Goal: Task Accomplishment & Management: Complete application form

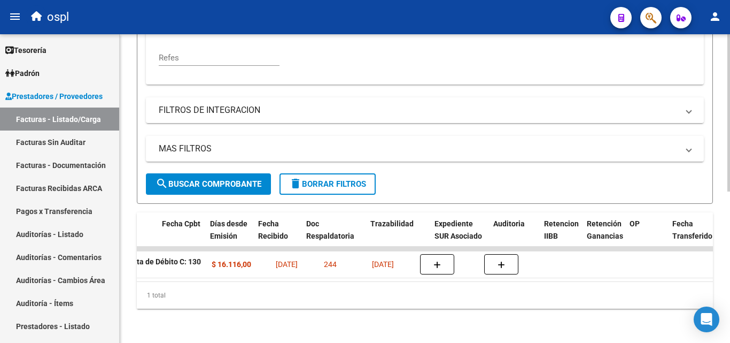
scroll to position [0, 558]
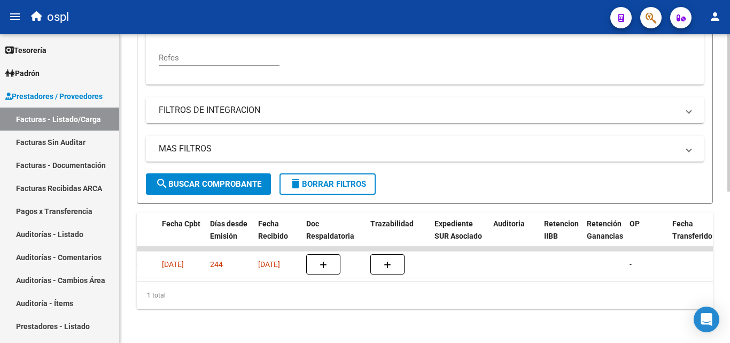
click at [357, 283] on div "1 total" at bounding box center [425, 295] width 576 height 27
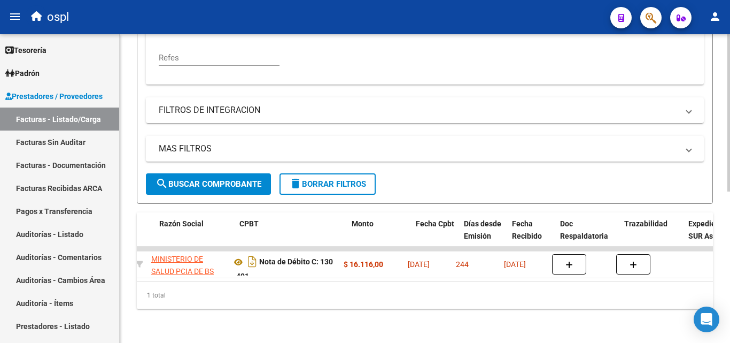
scroll to position [0, 304]
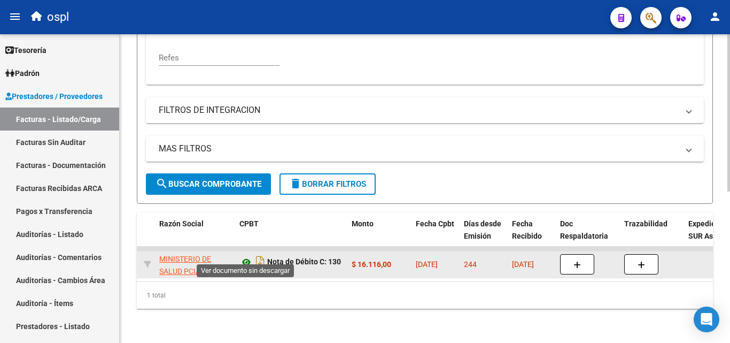
click at [249, 255] on icon at bounding box center [246, 261] width 14 height 13
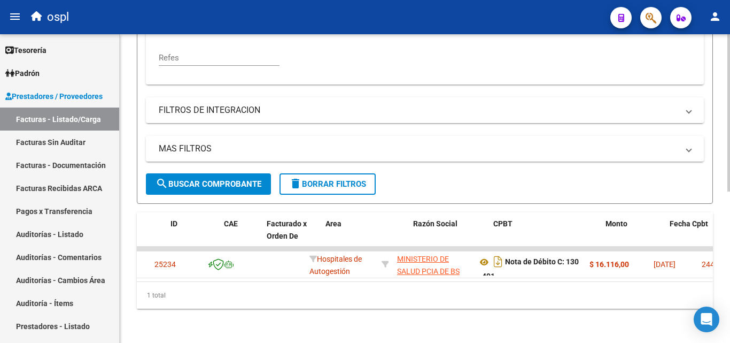
scroll to position [0, 0]
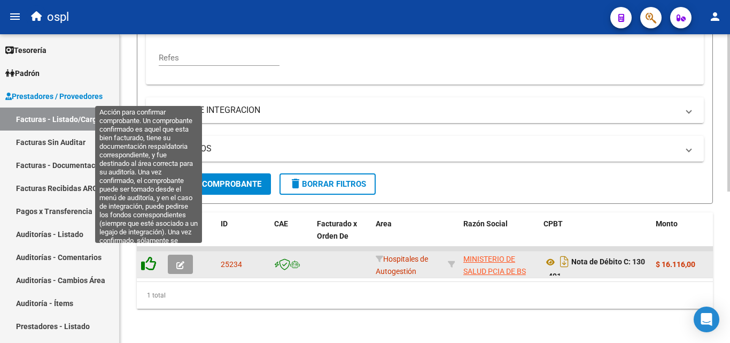
click at [150, 256] on icon at bounding box center [148, 263] width 15 height 15
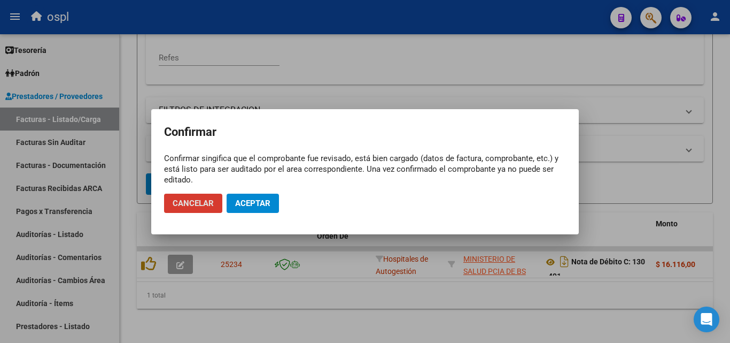
click at [251, 203] on span "Aceptar" at bounding box center [252, 203] width 35 height 10
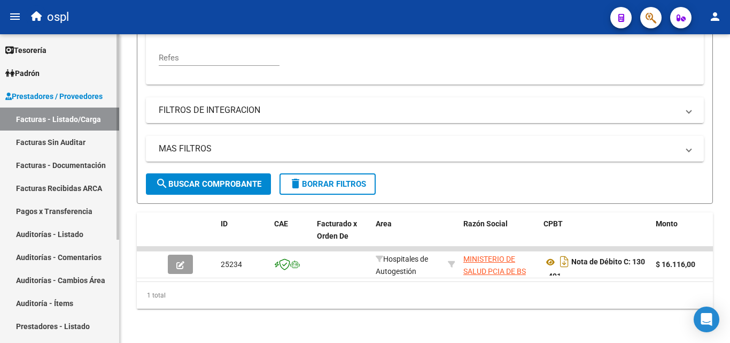
click at [74, 138] on link "Facturas Sin Auditar" at bounding box center [59, 141] width 119 height 23
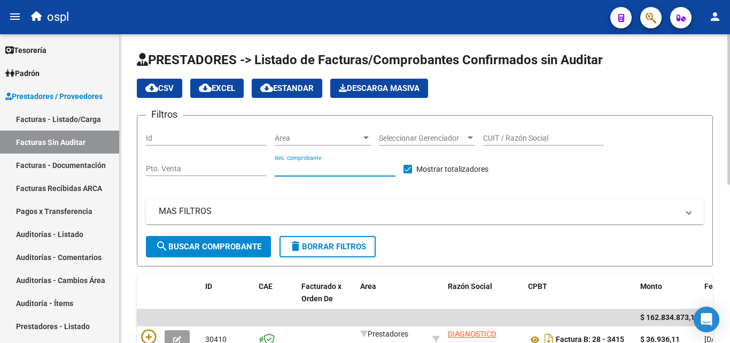
click at [319, 170] on input "Nro. Comprobante" at bounding box center [335, 168] width 121 height 9
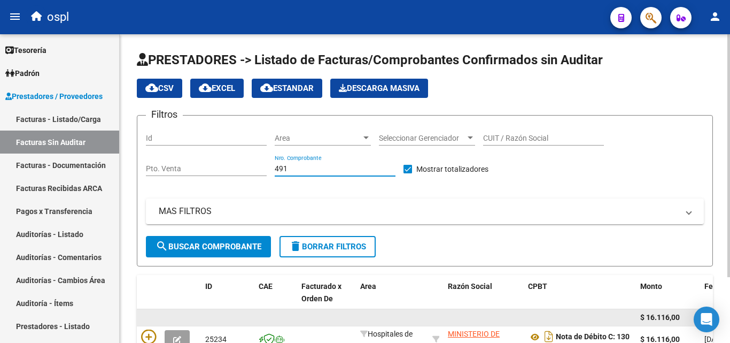
scroll to position [83, 0]
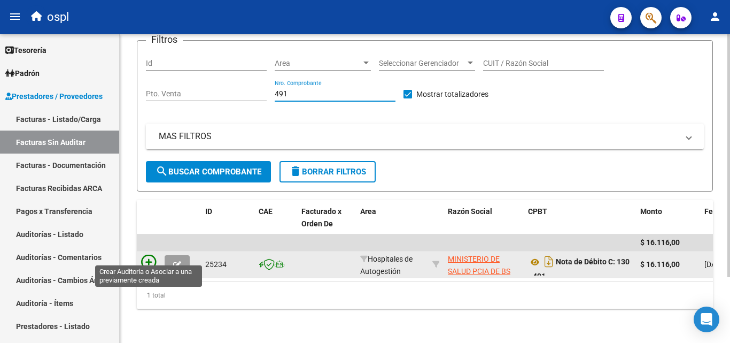
type input "491"
click at [151, 254] on icon at bounding box center [148, 261] width 15 height 15
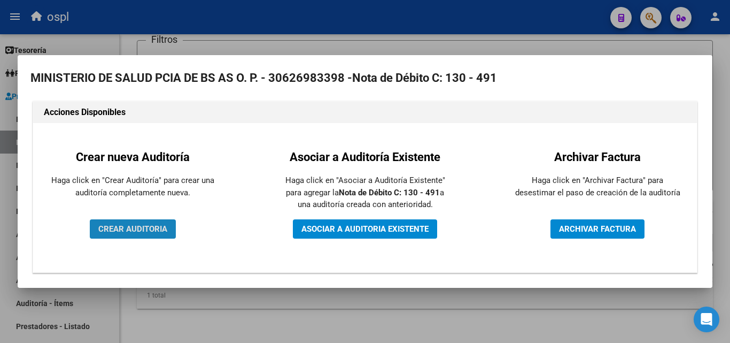
click at [160, 230] on span "CREAR AUDITORIA" at bounding box center [132, 229] width 69 height 10
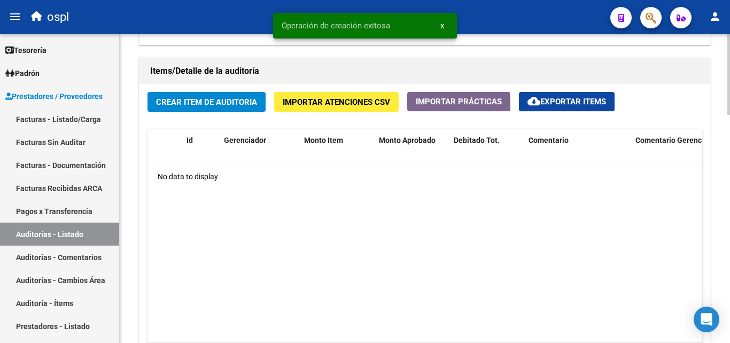
scroll to position [802, 0]
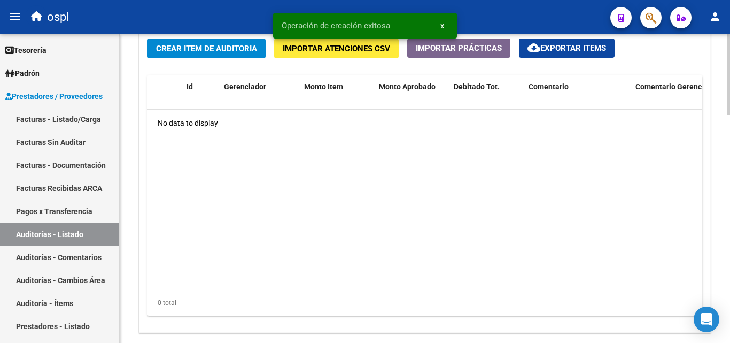
click at [175, 46] on span "Crear Item de Auditoria" at bounding box center [206, 49] width 101 height 10
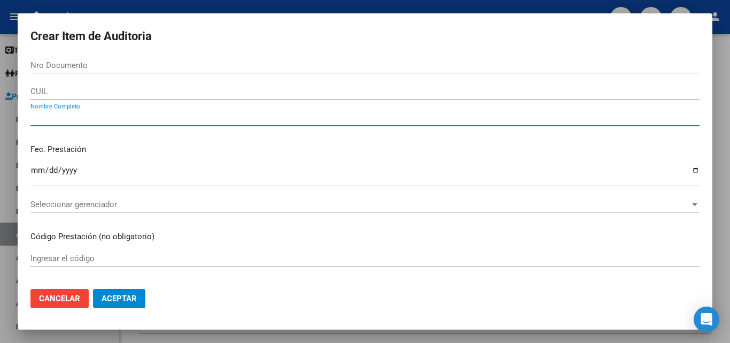
click at [194, 120] on input "Nombre Completo" at bounding box center [364, 118] width 669 height 10
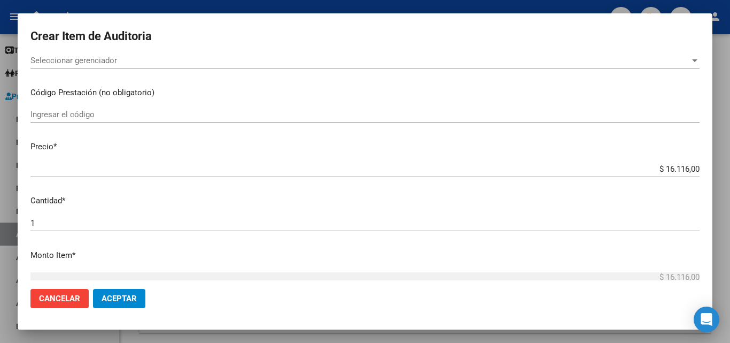
scroll to position [214, 0]
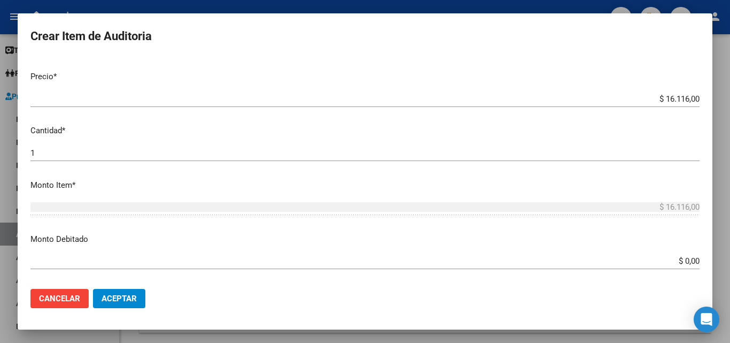
type input "todos"
drag, startPoint x: 667, startPoint y: 261, endPoint x: 714, endPoint y: 266, distance: 47.3
click at [714, 266] on div "Crear Item de Auditoria Nro Documento CUIL todos Nombre Completo Fec. Prestació…" at bounding box center [365, 171] width 730 height 343
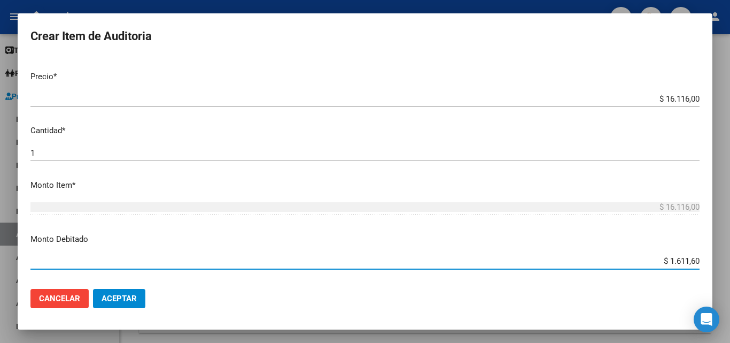
type input "$ 16.116,00"
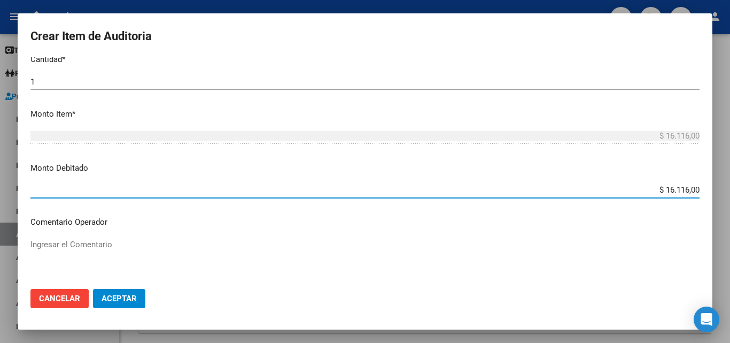
scroll to position [428, 0]
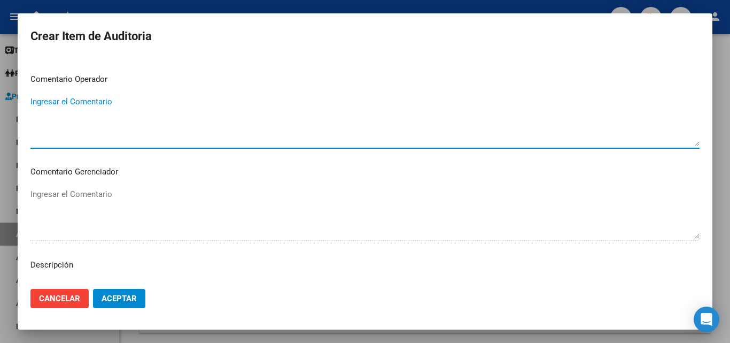
click at [133, 123] on textarea "Ingresar el Comentario" at bounding box center [364, 121] width 669 height 50
type textarea "fc con débito total informado el [DATE] . el dia [DATE] envian nc y nd. Se mant…"
click at [122, 295] on span "Aceptar" at bounding box center [119, 298] width 35 height 10
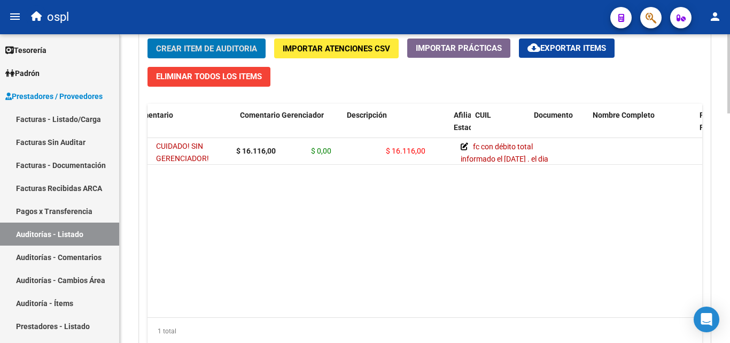
scroll to position [0, 3]
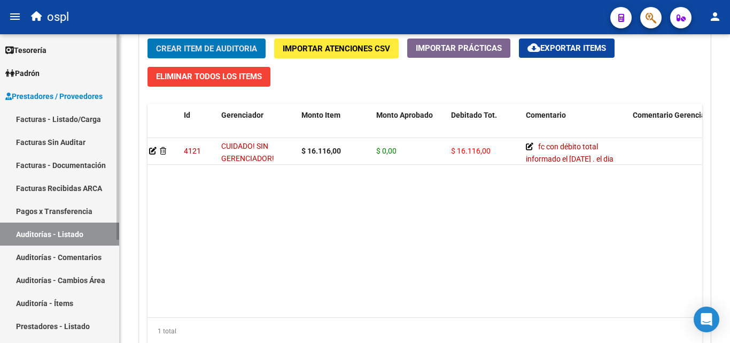
click at [80, 125] on link "Facturas - Listado/Carga" at bounding box center [59, 118] width 119 height 23
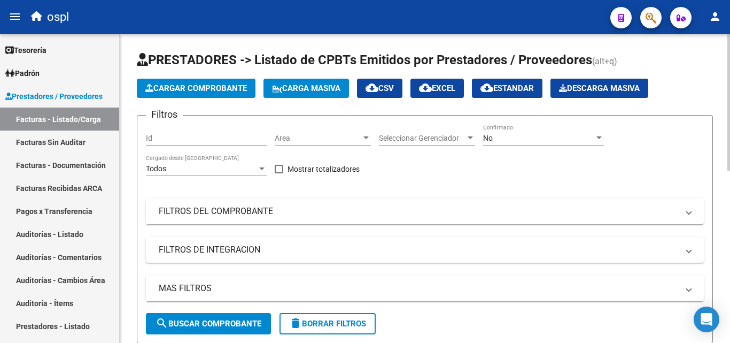
click at [517, 130] on div "No Confirmado" at bounding box center [543, 134] width 121 height 21
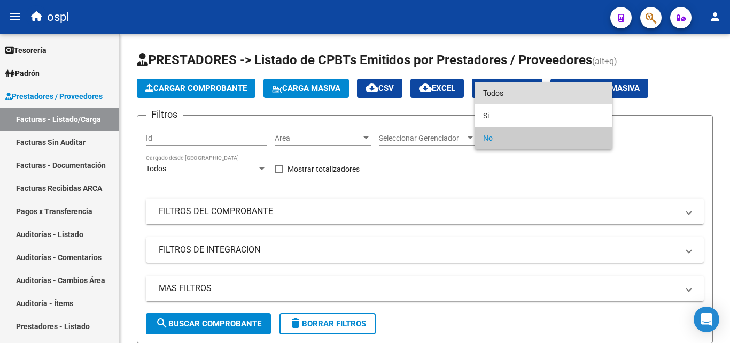
click at [507, 95] on span "Todos" at bounding box center [543, 93] width 121 height 22
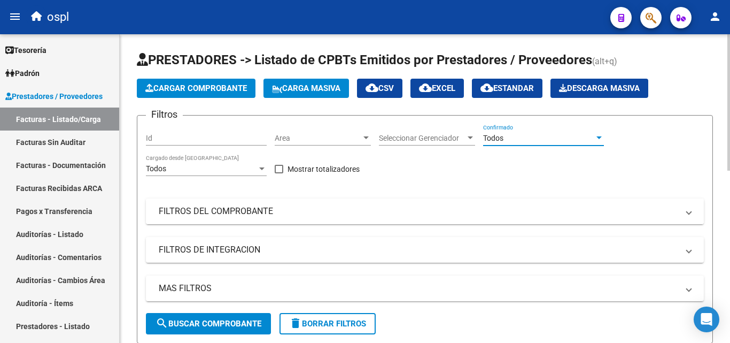
click at [247, 213] on mat-panel-title "FILTROS DEL COMPROBANTE" at bounding box center [418, 211] width 519 height 12
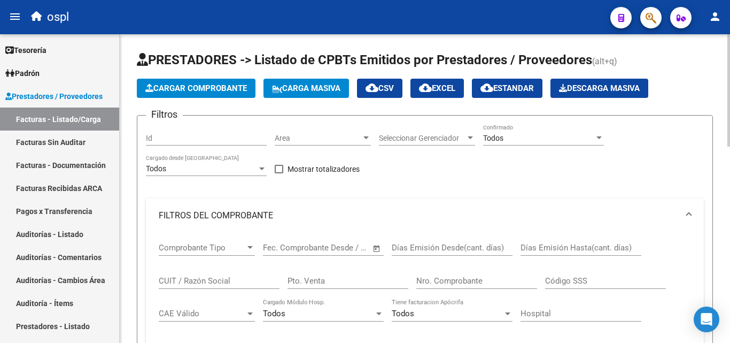
click at [450, 287] on div "Nro. Comprobante" at bounding box center [476, 277] width 121 height 23
click at [455, 279] on input "Nro. Comprobante" at bounding box center [476, 281] width 121 height 10
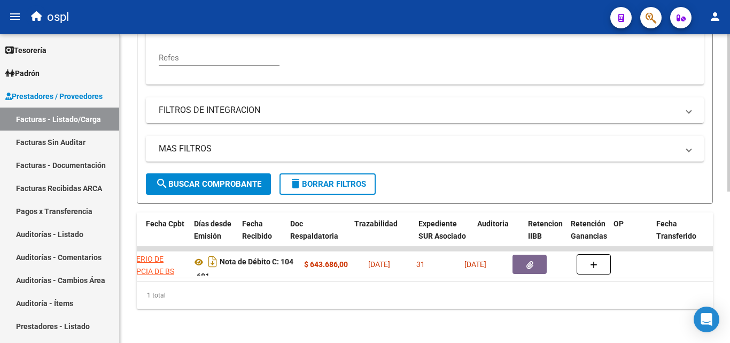
scroll to position [0, 341]
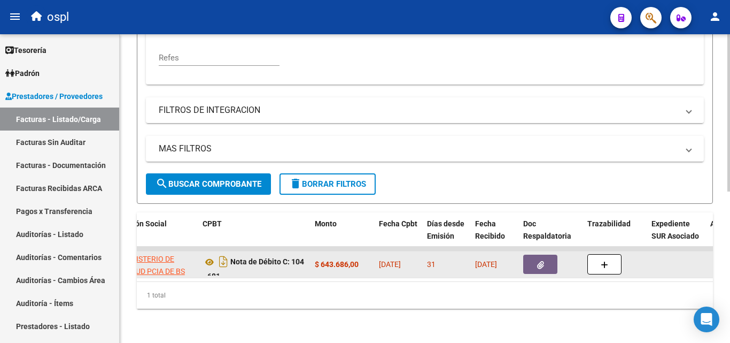
type input "681"
click at [536, 260] on button "button" at bounding box center [540, 263] width 34 height 19
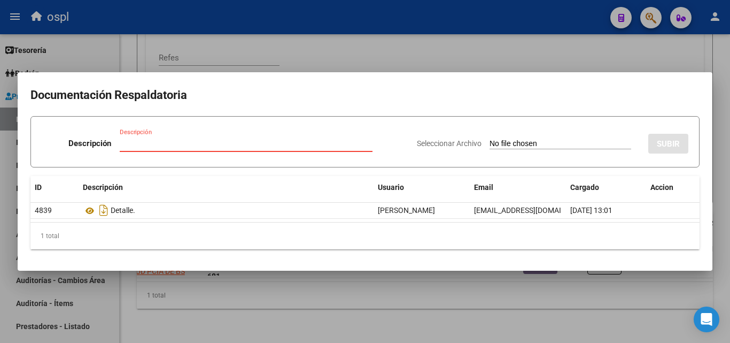
click at [547, 56] on div at bounding box center [365, 171] width 730 height 343
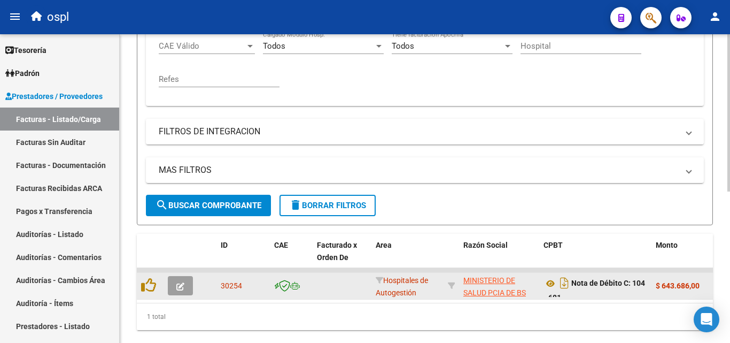
scroll to position [297, 0]
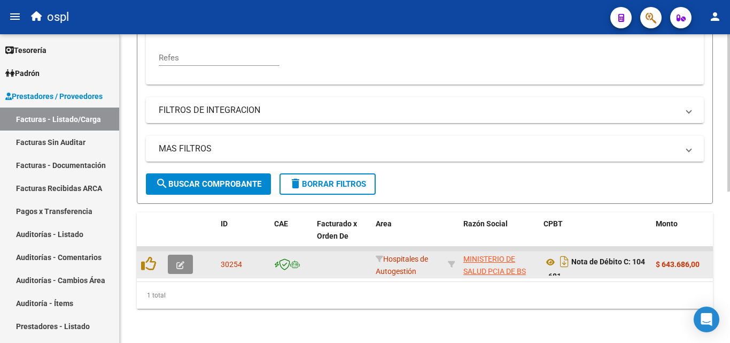
click at [180, 261] on icon "button" at bounding box center [180, 265] width 8 height 8
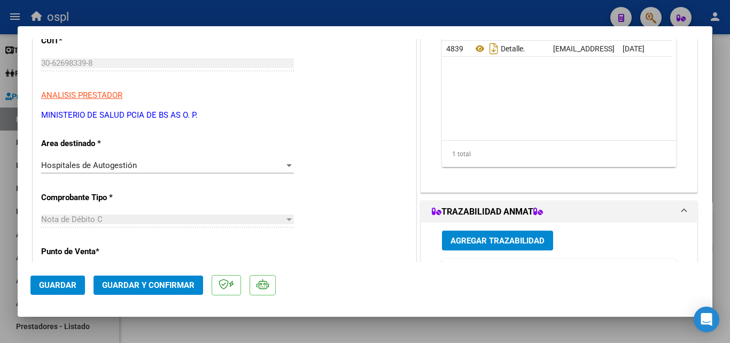
scroll to position [107, 0]
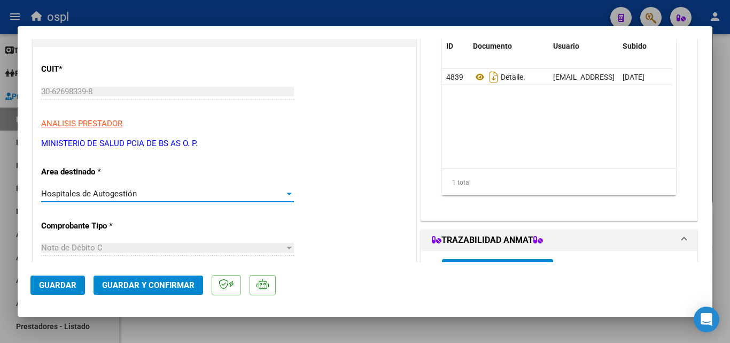
click at [232, 192] on div "Hospitales de Autogestión" at bounding box center [162, 194] width 243 height 10
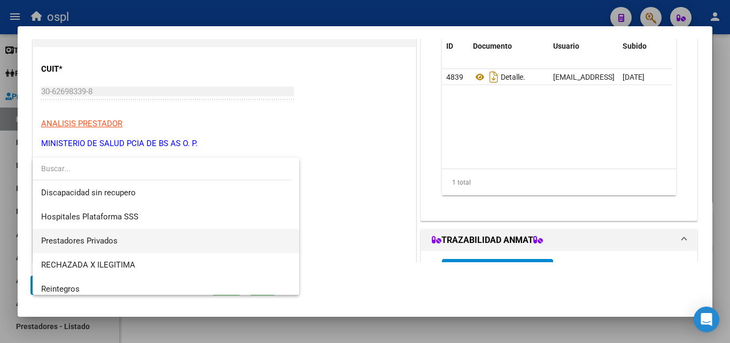
scroll to position [152, 0]
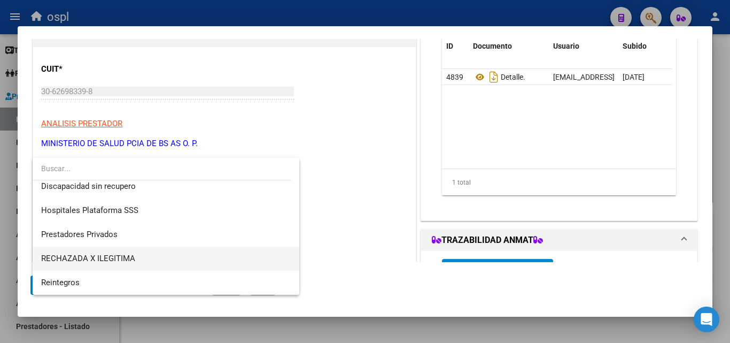
click at [144, 258] on span "RECHAZADA X ILEGITIMA" at bounding box center [166, 258] width 250 height 24
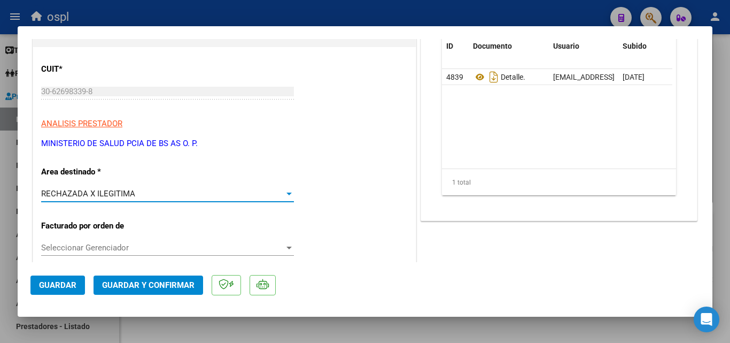
click at [166, 286] on span "Guardar y Confirmar" at bounding box center [148, 285] width 92 height 10
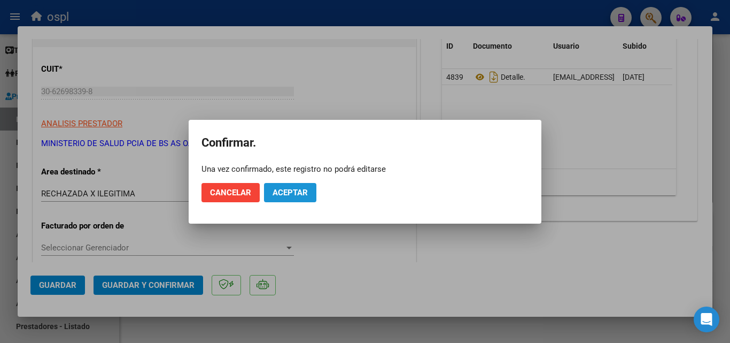
click at [286, 193] on span "Aceptar" at bounding box center [290, 193] width 35 height 10
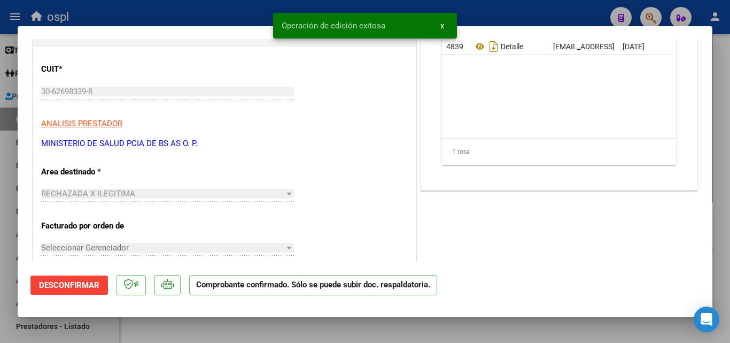
click at [0, 215] on div at bounding box center [365, 171] width 730 height 343
type input "$ 0,00"
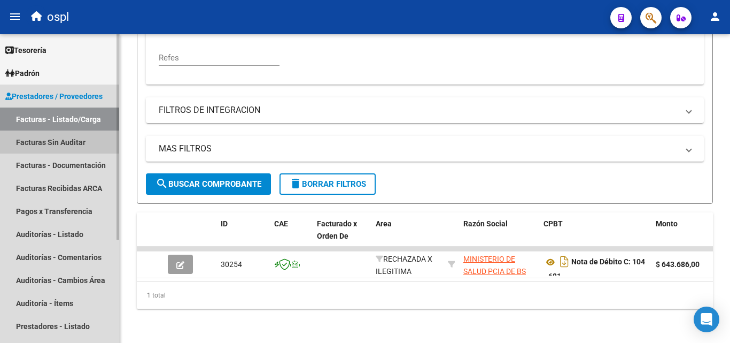
click at [57, 142] on link "Facturas Sin Auditar" at bounding box center [59, 141] width 119 height 23
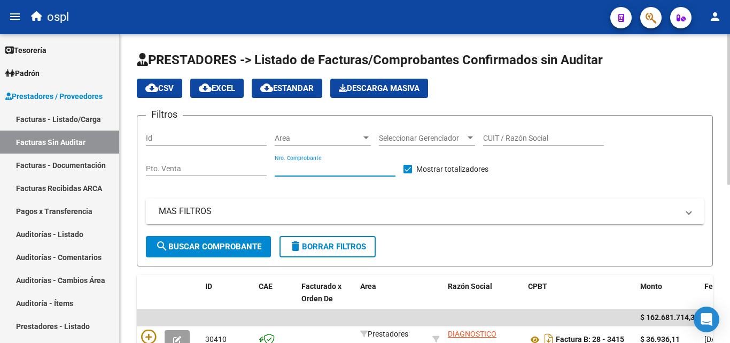
click at [343, 169] on input "Nro. Comprobante" at bounding box center [335, 168] width 121 height 9
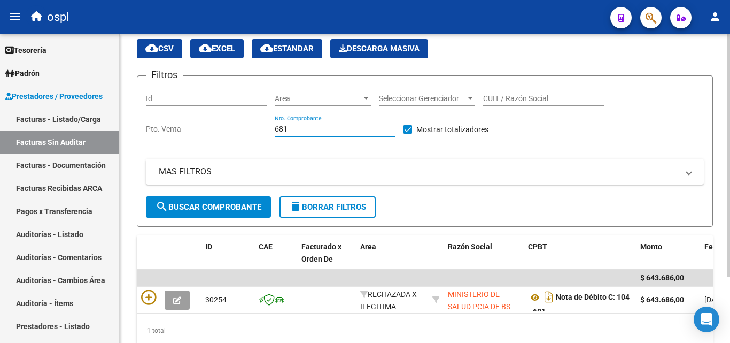
scroll to position [83, 0]
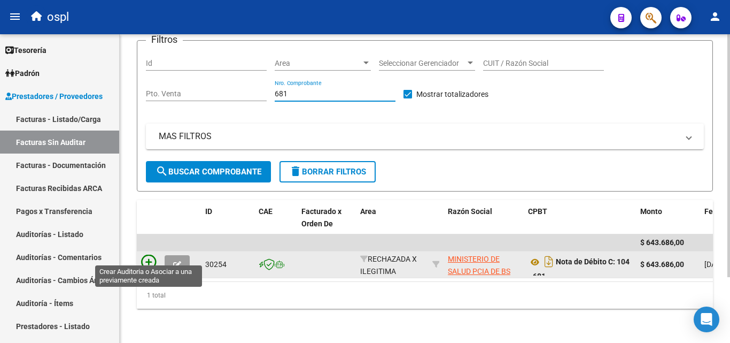
type input "681"
click at [149, 258] on icon at bounding box center [148, 261] width 15 height 15
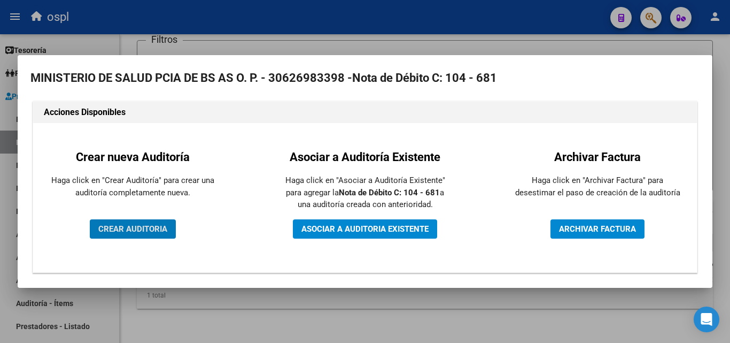
click at [156, 232] on span "CREAR AUDITORIA" at bounding box center [132, 229] width 69 height 10
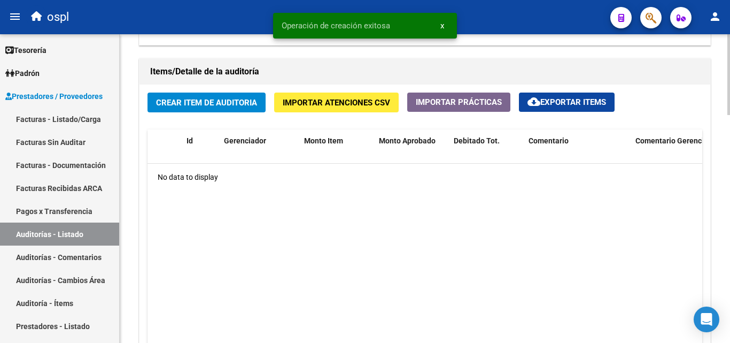
scroll to position [748, 0]
click at [208, 104] on span "Crear Item de Auditoria" at bounding box center [206, 102] width 101 height 10
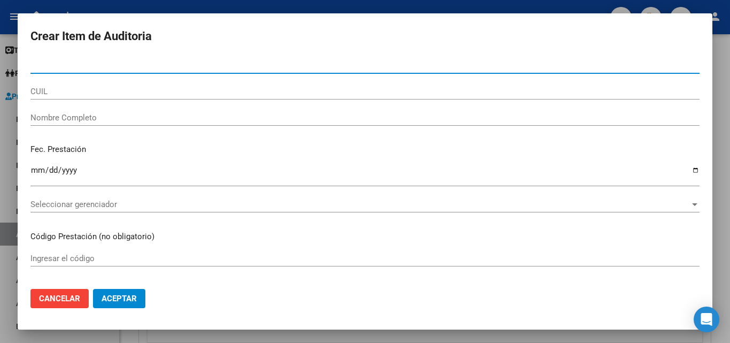
click at [116, 111] on div "Nombre Completo" at bounding box center [364, 118] width 669 height 16
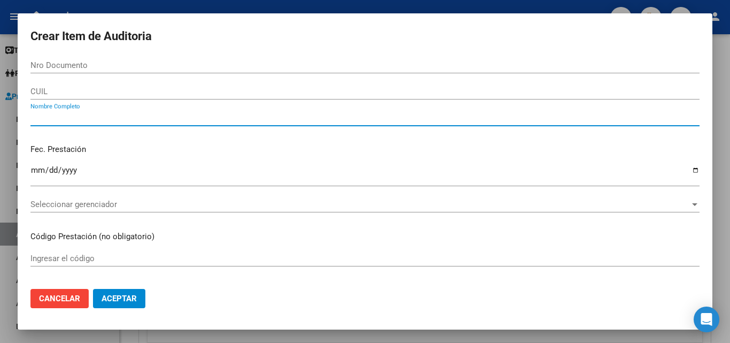
click at [116, 115] on input "Nombre Completo" at bounding box center [364, 118] width 669 height 10
type input "todos"
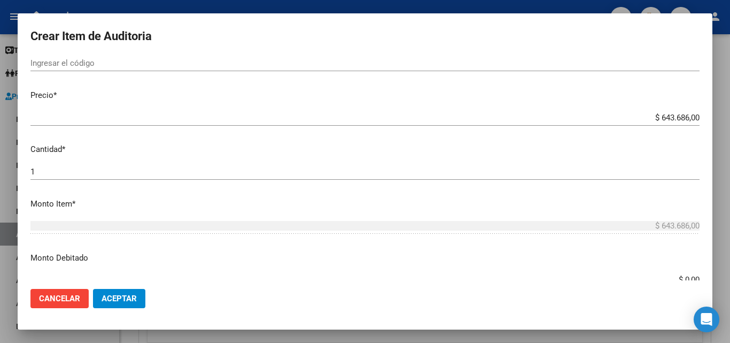
scroll to position [214, 0]
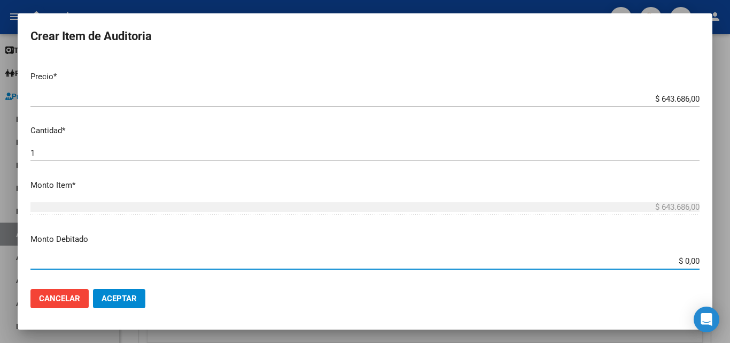
drag, startPoint x: 659, startPoint y: 261, endPoint x: 700, endPoint y: 224, distance: 54.5
click at [720, 262] on div "Crear Item de Auditoria Nro Documento CUIL todos Nombre Completo Fec. Prestació…" at bounding box center [365, 171] width 730 height 343
type input "$ 643.686,00"
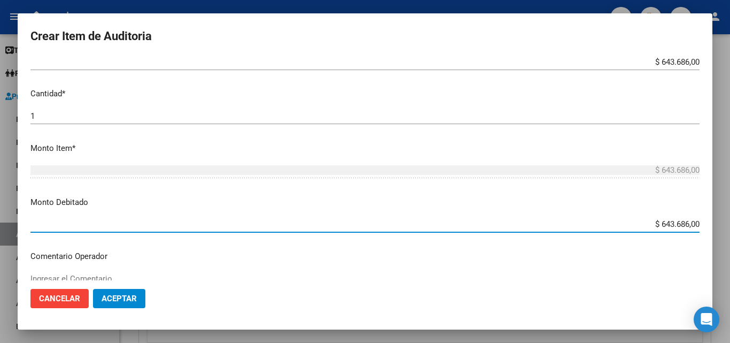
scroll to position [267, 0]
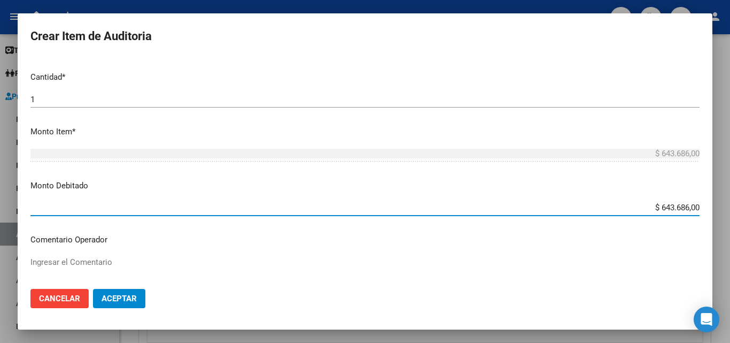
click at [157, 258] on textarea "Ingresar el Comentario" at bounding box center [364, 281] width 669 height 50
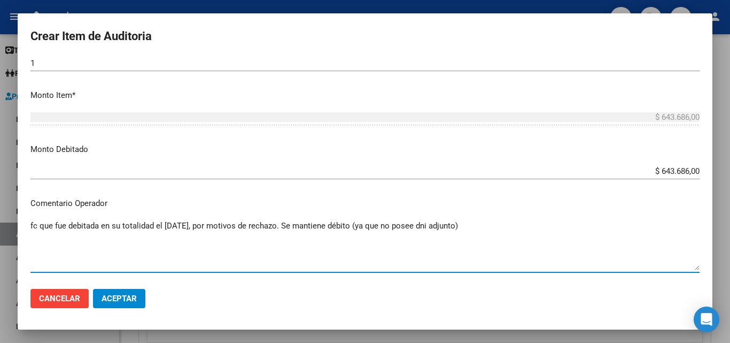
scroll to position [321, 0]
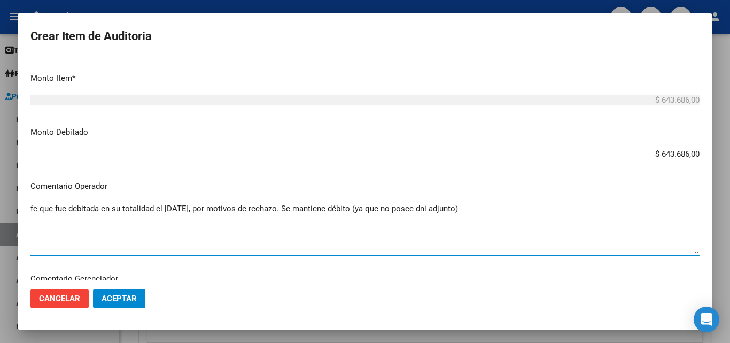
type textarea "fc que fue debitada en su totalidad el [DATE], por motivos de rechazo. Se manti…"
click at [138, 295] on button "Aceptar" at bounding box center [119, 298] width 52 height 19
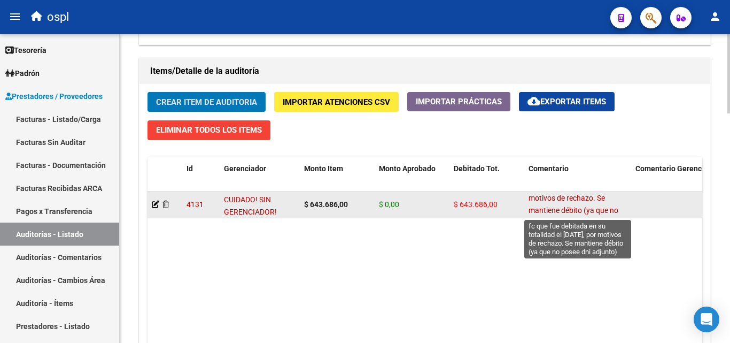
scroll to position [40, 0]
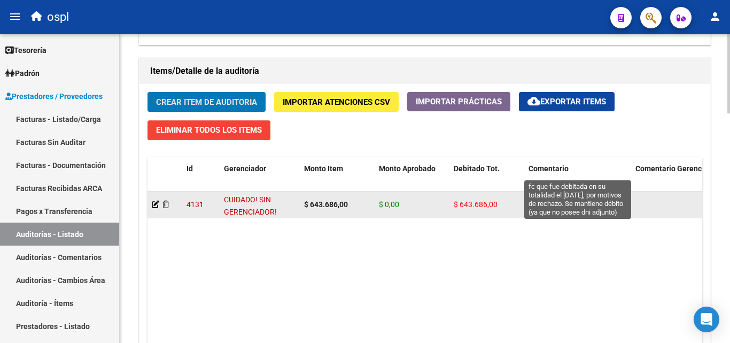
click at [553, 212] on span "fc que fue debitada en su totalidad el [DATE], por motivos de rechazo. Se manti…" at bounding box center [576, 184] width 95 height 57
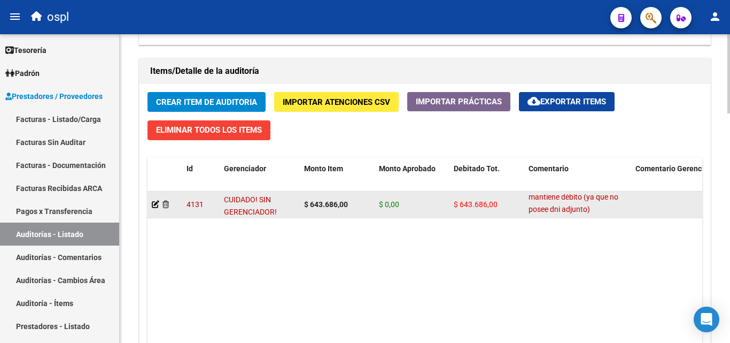
click at [525, 208] on datatable-body-cell "fc que fue debitada en su totalidad el [DATE], por motivos de rechazo. Se manti…" at bounding box center [577, 204] width 107 height 26
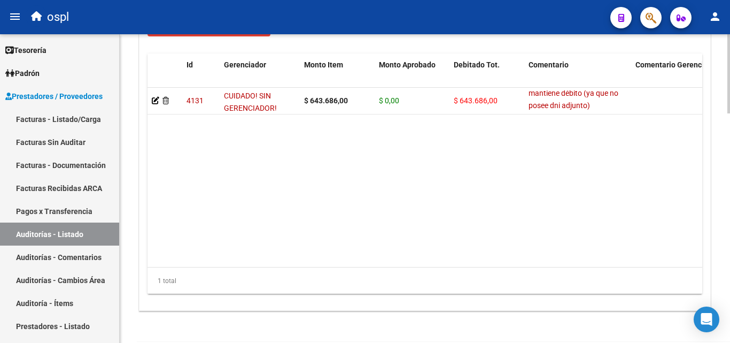
scroll to position [856, 0]
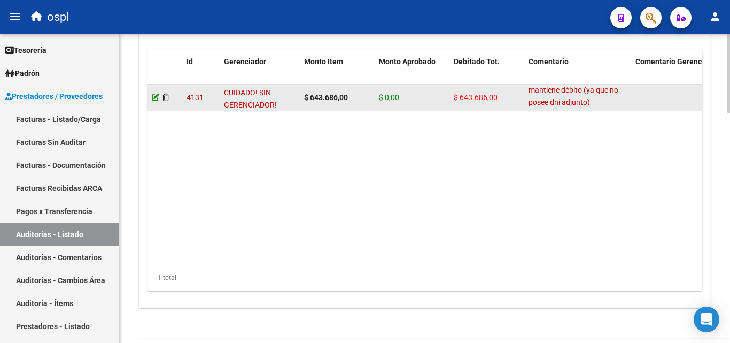
click at [154, 96] on icon at bounding box center [155, 97] width 7 height 7
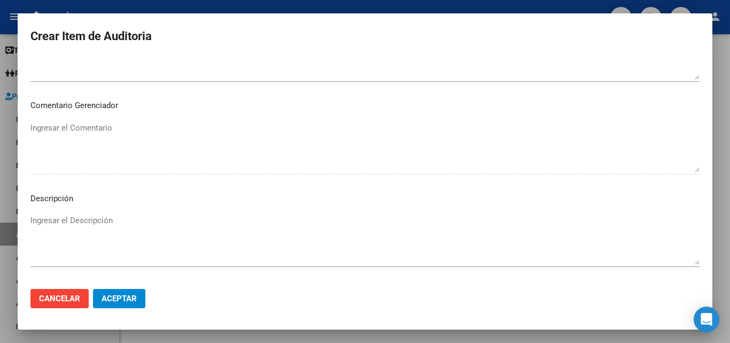
scroll to position [492, 0]
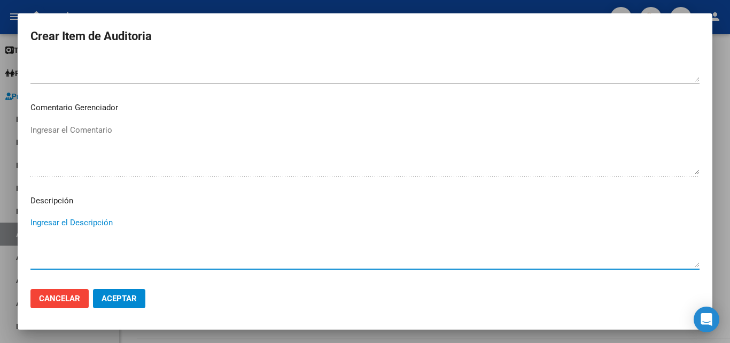
click at [230, 219] on textarea "Ingresar el Descripción" at bounding box center [364, 241] width 669 height 50
type textarea "nd archivada en caja 643"
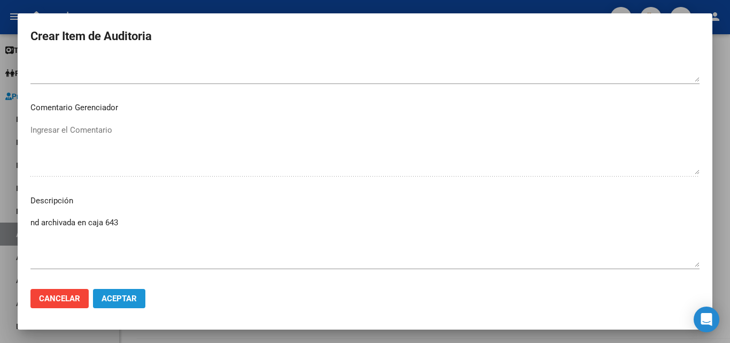
click at [116, 303] on span "Aceptar" at bounding box center [119, 298] width 35 height 10
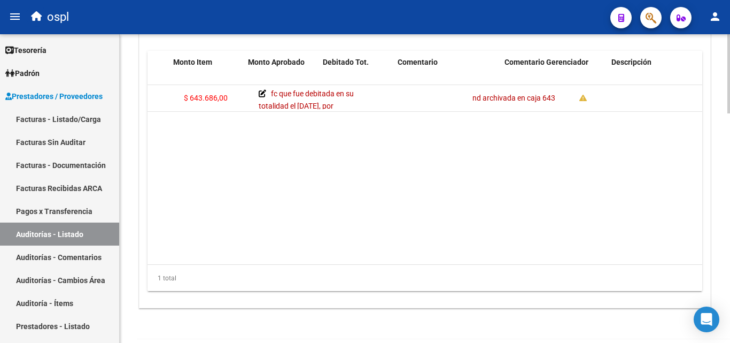
scroll to position [0, 0]
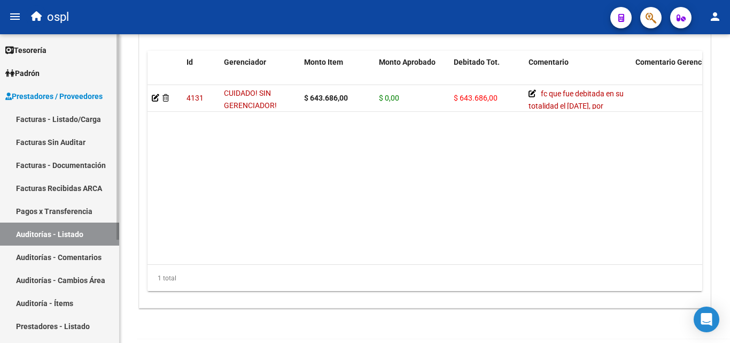
click at [68, 141] on link "Facturas Sin Auditar" at bounding box center [59, 141] width 119 height 23
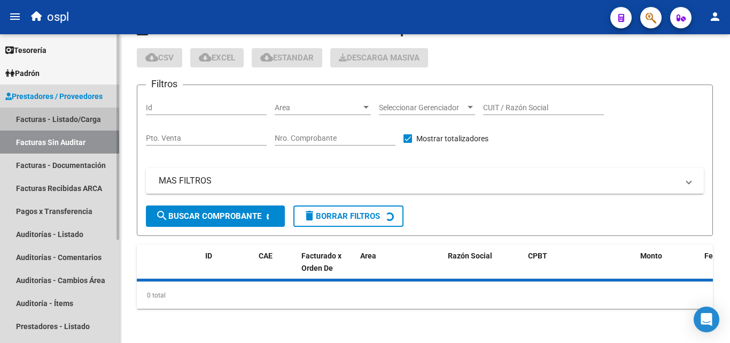
click at [71, 114] on link "Facturas - Listado/Carga" at bounding box center [59, 118] width 119 height 23
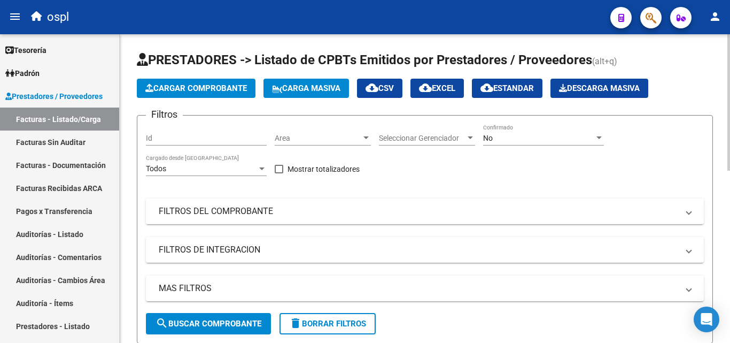
click at [298, 209] on mat-panel-title "FILTROS DEL COMPROBANTE" at bounding box center [418, 211] width 519 height 12
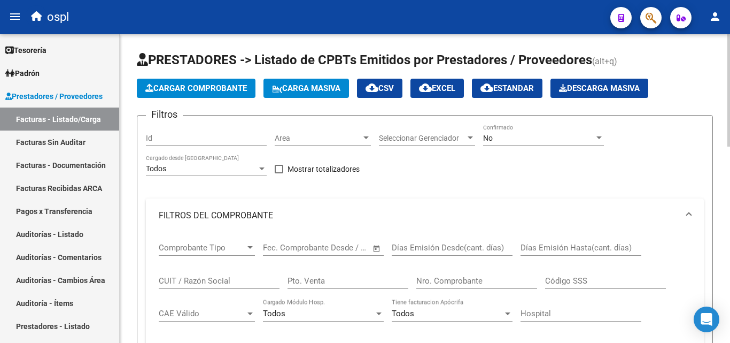
click at [328, 270] on div "Pto. Venta" at bounding box center [348, 277] width 121 height 23
click at [432, 306] on div "Todos Tiene facturacion Apócrifa" at bounding box center [452, 309] width 121 height 23
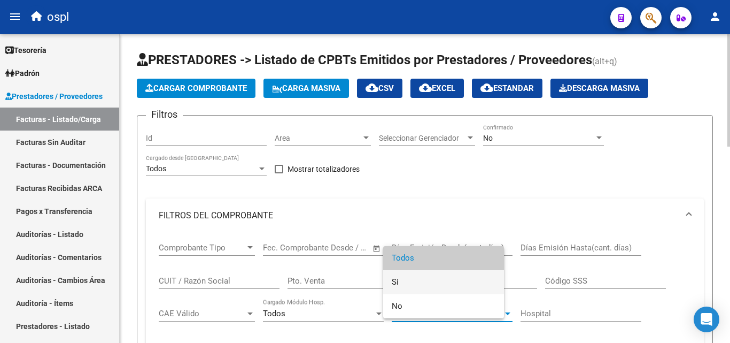
drag, startPoint x: 432, startPoint y: 306, endPoint x: 442, endPoint y: 282, distance: 26.1
click at [442, 282] on span "Si" at bounding box center [444, 282] width 104 height 24
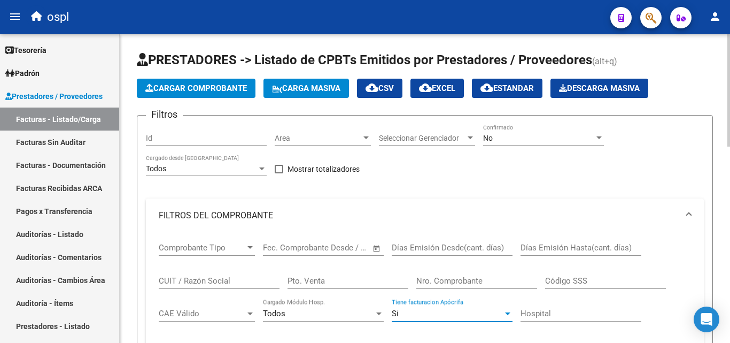
click at [382, 245] on span "Open calendar" at bounding box center [377, 248] width 26 height 26
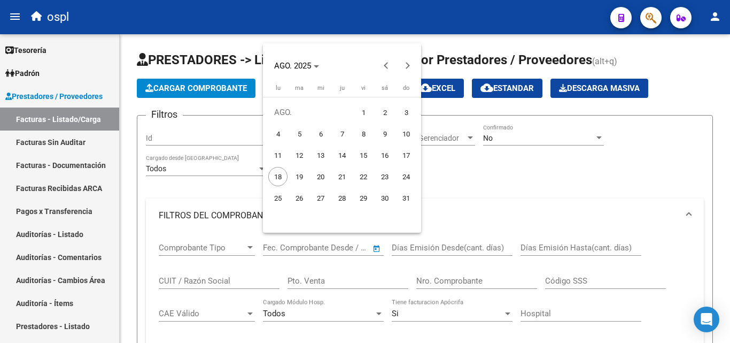
click at [444, 273] on div at bounding box center [365, 171] width 730 height 343
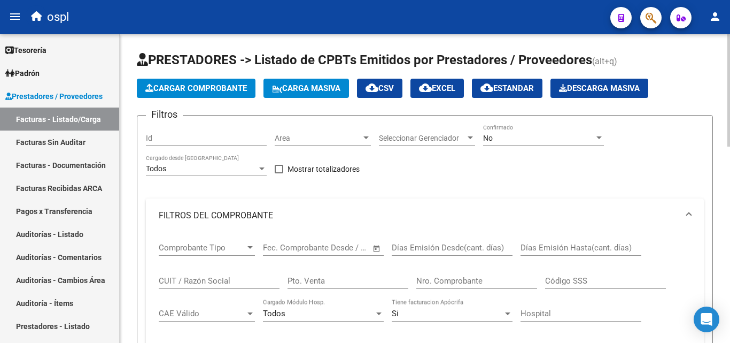
click at [447, 280] on input "Nro. Comprobante" at bounding box center [476, 281] width 121 height 10
drag, startPoint x: 405, startPoint y: 296, endPoint x: 405, endPoint y: 307, distance: 10.7
click at [405, 300] on div "Comprobante Tipo Comprobante Tipo Start date – End date Fec. Comprobante Desde …" at bounding box center [425, 298] width 532 height 132
click at [405, 307] on div "Si Tiene facturacion Apócrifa" at bounding box center [452, 309] width 121 height 23
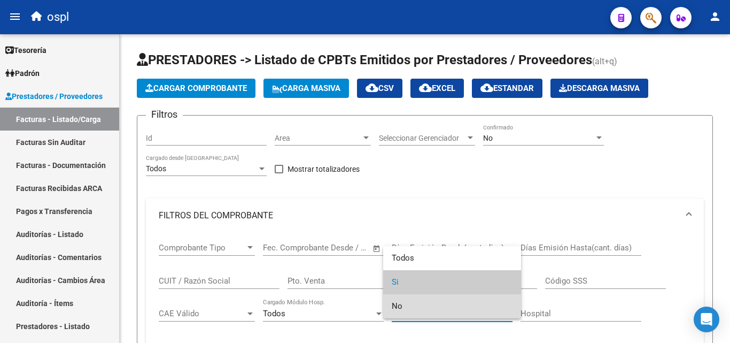
click at [399, 311] on span "No" at bounding box center [452, 306] width 121 height 24
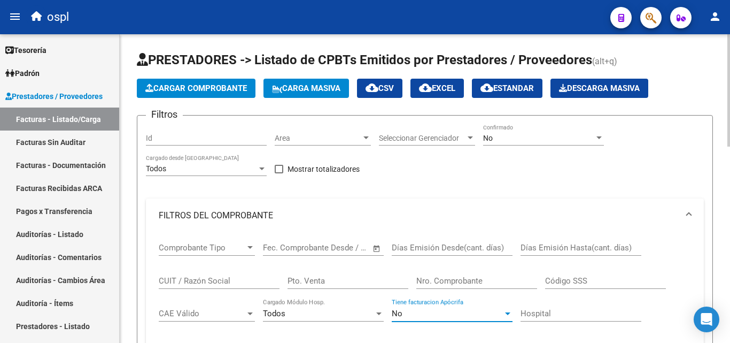
click at [461, 273] on div "Nro. Comprobante" at bounding box center [476, 277] width 121 height 23
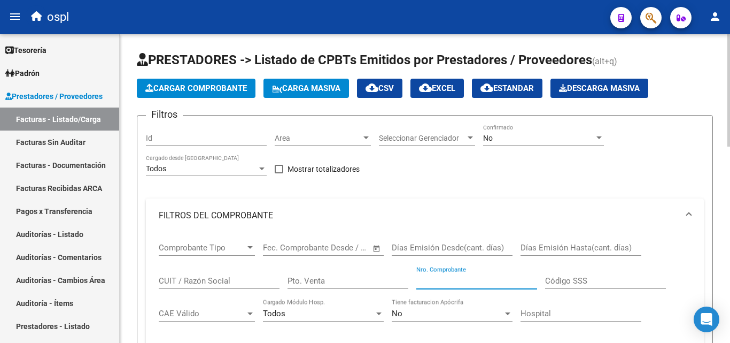
click at [464, 276] on input "Nro. Comprobante" at bounding box center [476, 281] width 121 height 10
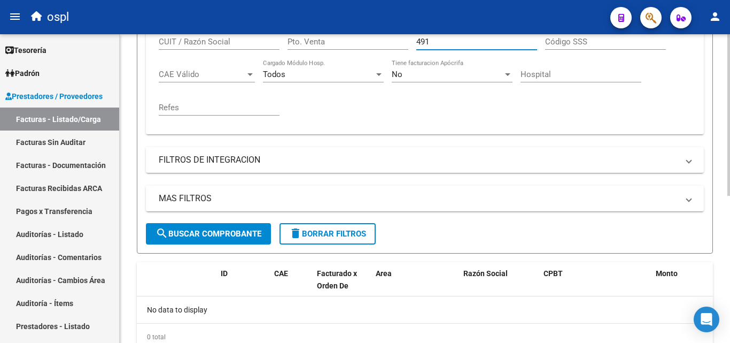
scroll to position [281, 0]
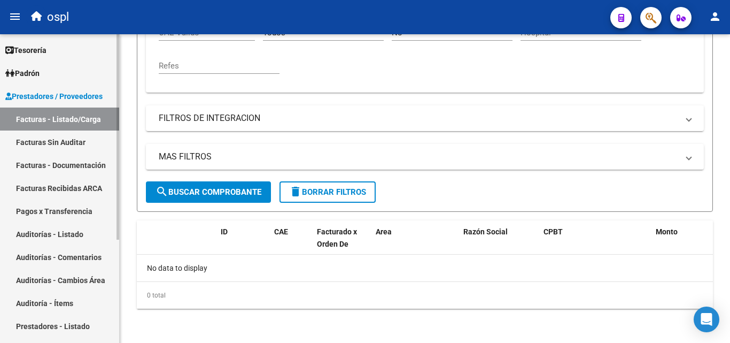
type input "491"
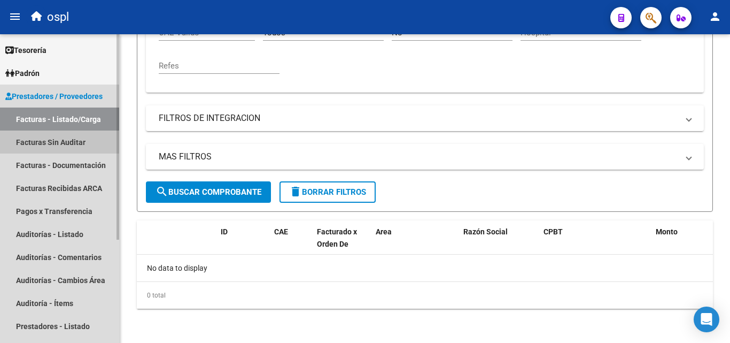
click at [24, 145] on link "Facturas Sin Auditar" at bounding box center [59, 141] width 119 height 23
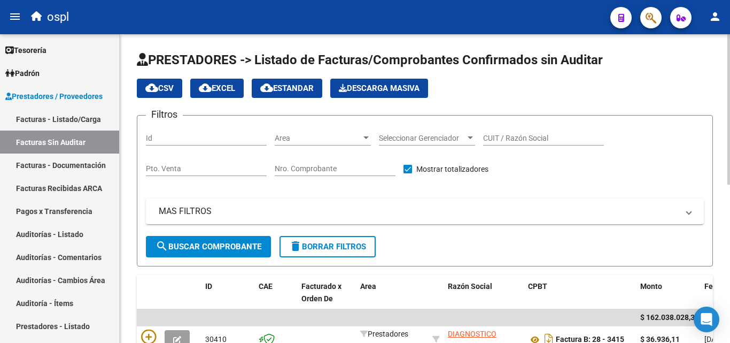
click at [360, 159] on div "Nro. Comprobante" at bounding box center [335, 164] width 121 height 21
click at [356, 166] on input "Nro. Comprobante" at bounding box center [335, 168] width 121 height 9
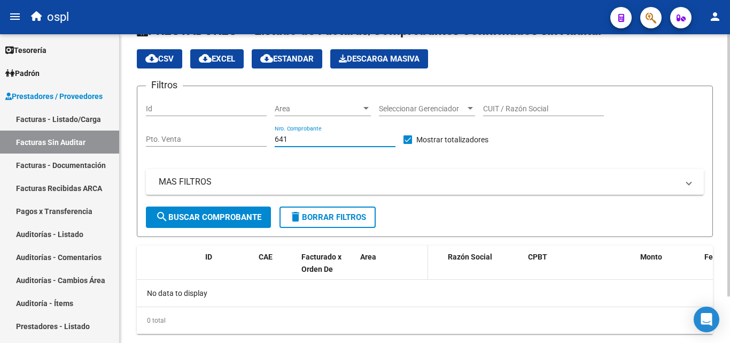
scroll to position [55, 0]
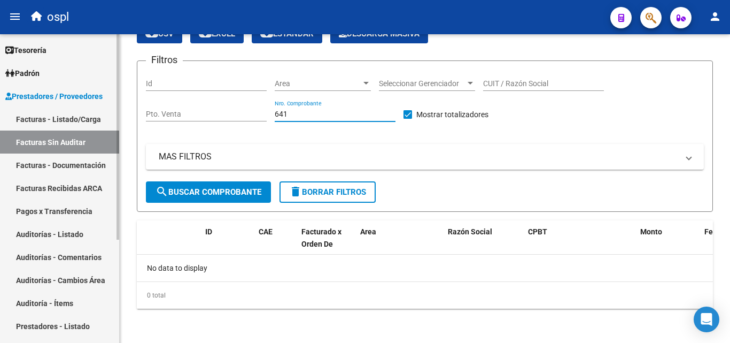
type input "641"
click at [57, 238] on link "Auditorías - Listado" at bounding box center [59, 233] width 119 height 23
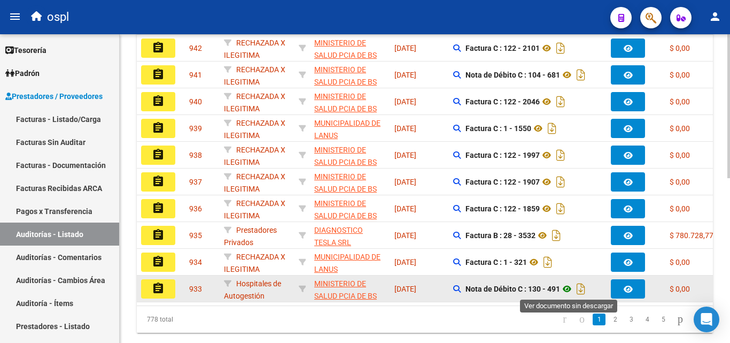
click at [571, 285] on icon at bounding box center [567, 288] width 14 height 13
click at [155, 288] on mat-icon "assignment" at bounding box center [158, 288] width 13 height 13
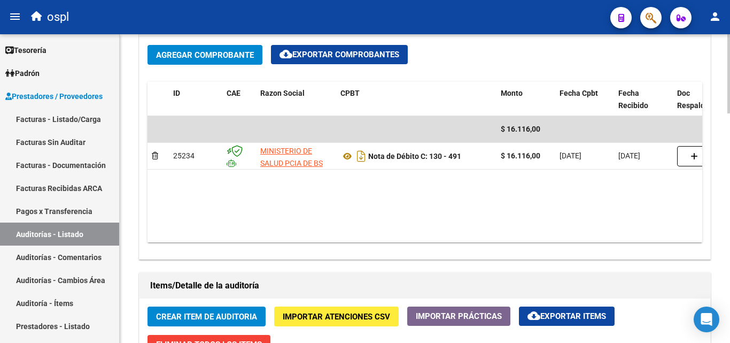
drag, startPoint x: 361, startPoint y: 229, endPoint x: 255, endPoint y: 238, distance: 106.2
click at [255, 238] on datatable-body "$ 16.116,00 25234 MINISTERIO DE SALUD PCIA DE BS AS O. P. Nota de Débito C: 130…" at bounding box center [425, 179] width 555 height 126
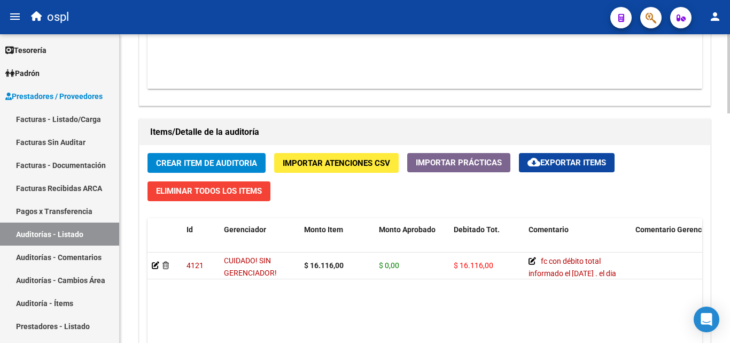
scroll to position [748, 0]
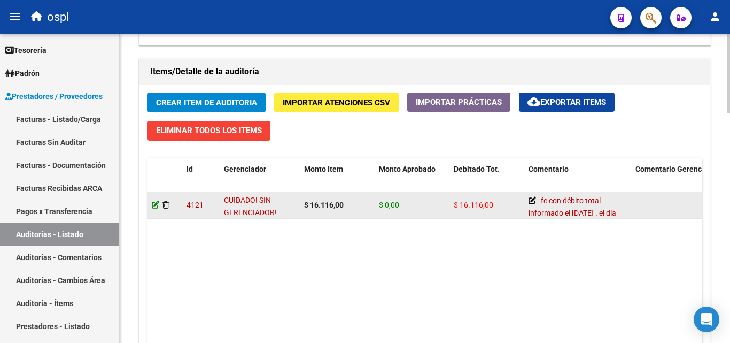
click at [156, 202] on icon at bounding box center [155, 204] width 7 height 7
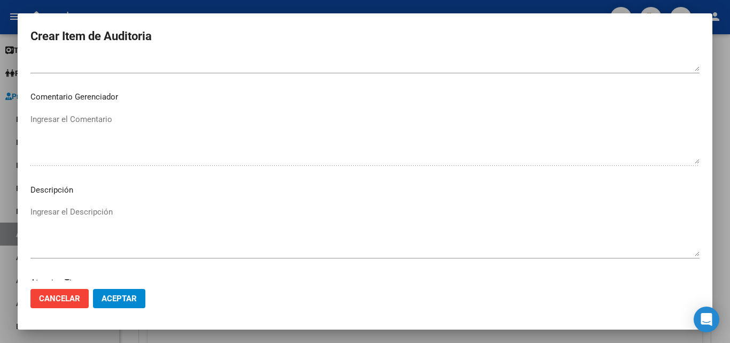
scroll to position [492, 0]
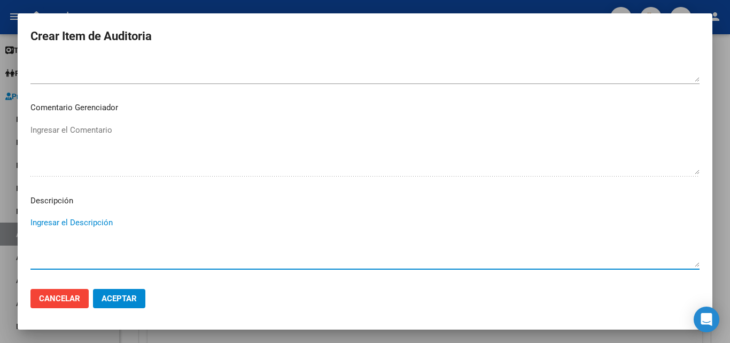
click at [94, 230] on textarea "Ingresar el Descripción" at bounding box center [364, 241] width 669 height 50
type textarea "nd archivada en caja 643"
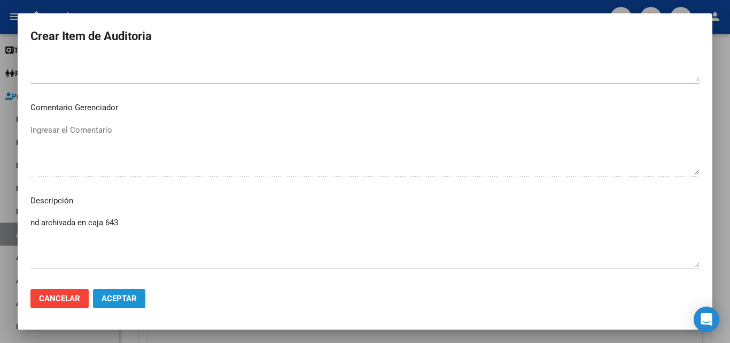
click at [112, 293] on span "Aceptar" at bounding box center [119, 298] width 35 height 10
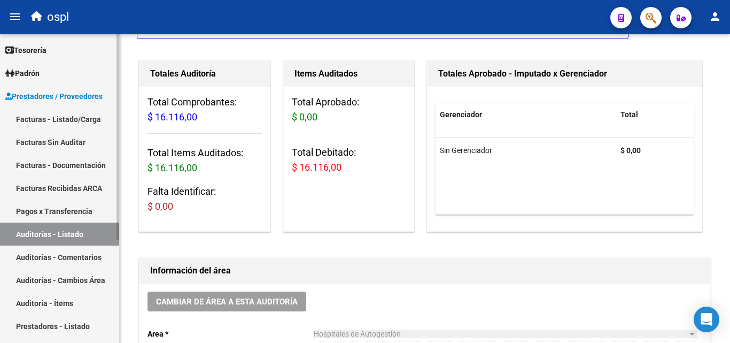
scroll to position [107, 0]
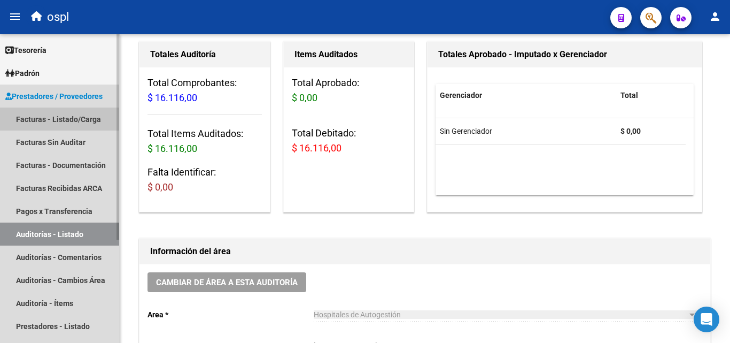
click at [79, 115] on link "Facturas - Listado/Carga" at bounding box center [59, 118] width 119 height 23
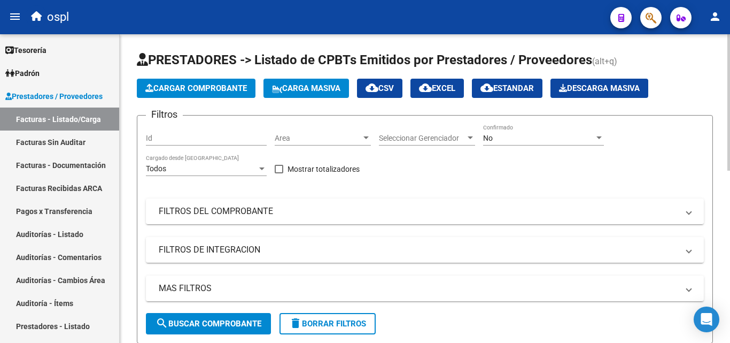
click at [371, 136] on app-drop-down-list "Area Area" at bounding box center [327, 139] width 104 height 30
click at [369, 135] on div at bounding box center [366, 138] width 10 height 9
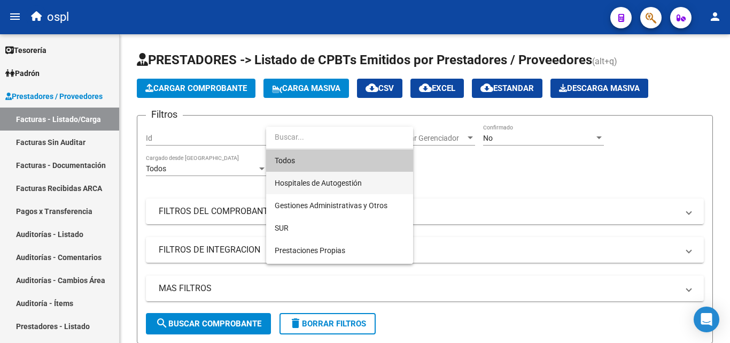
click at [318, 188] on span "Hospitales de Autogestión" at bounding box center [340, 183] width 130 height 22
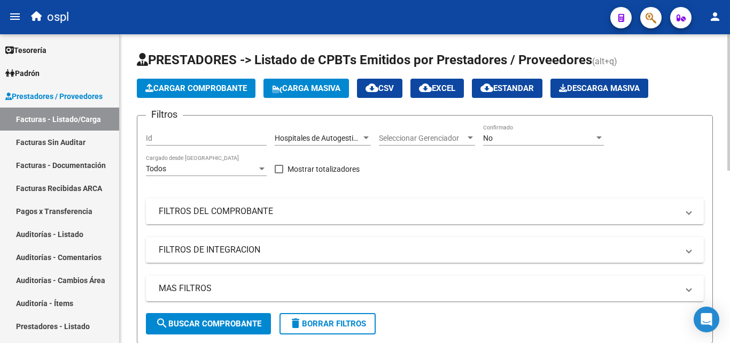
click at [269, 216] on mat-panel-title "FILTROS DEL COMPROBANTE" at bounding box center [418, 211] width 519 height 12
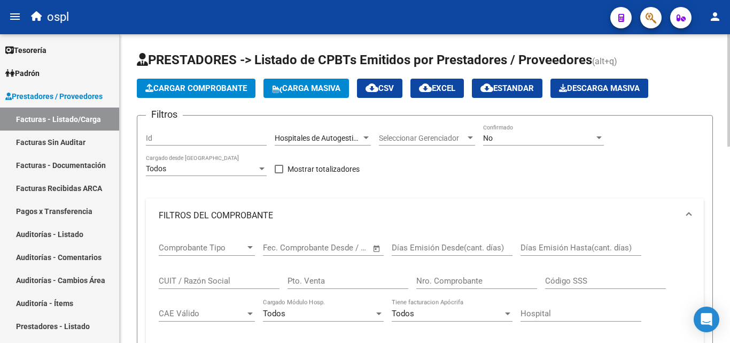
click at [375, 250] on span "Open calendar" at bounding box center [377, 248] width 26 height 26
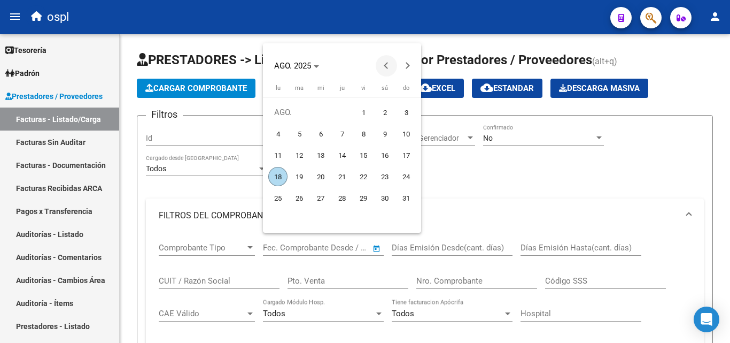
click at [382, 67] on span "Previous month" at bounding box center [386, 65] width 21 height 21
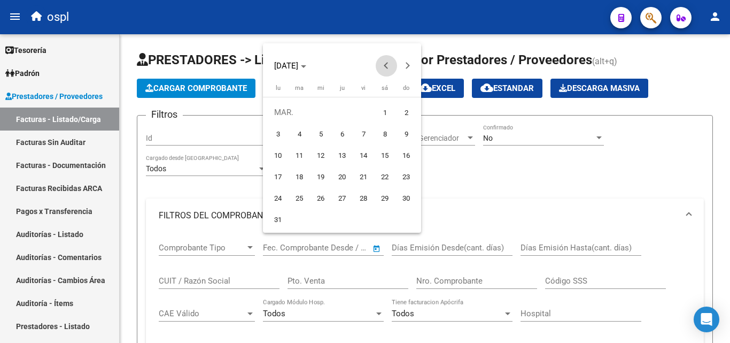
click at [382, 67] on span "Previous month" at bounding box center [386, 65] width 21 height 21
click at [405, 65] on button "Next month" at bounding box center [407, 65] width 21 height 21
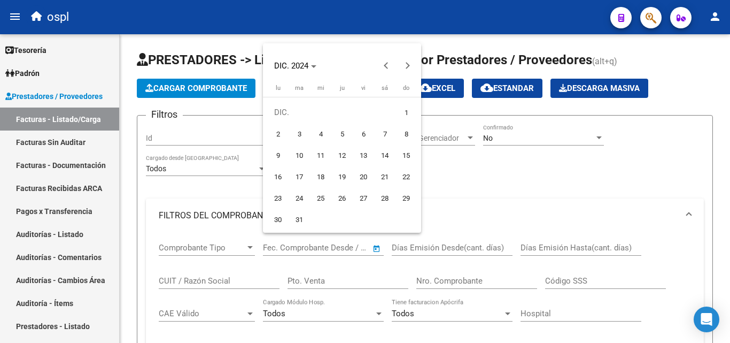
click at [294, 173] on span "17" at bounding box center [299, 176] width 19 height 19
type input "[DATE]"
click at [320, 176] on span "18" at bounding box center [320, 176] width 19 height 19
type input "[DATE]"
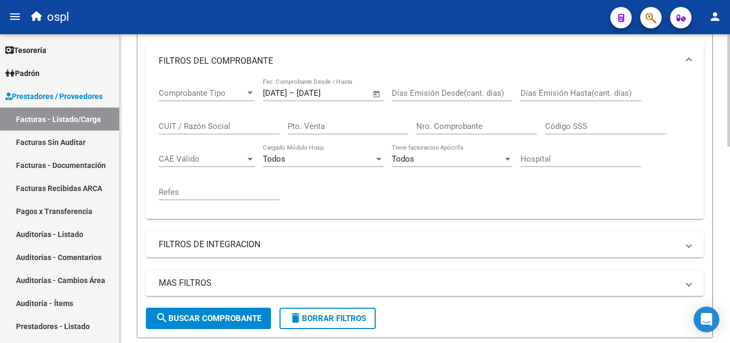
scroll to position [160, 0]
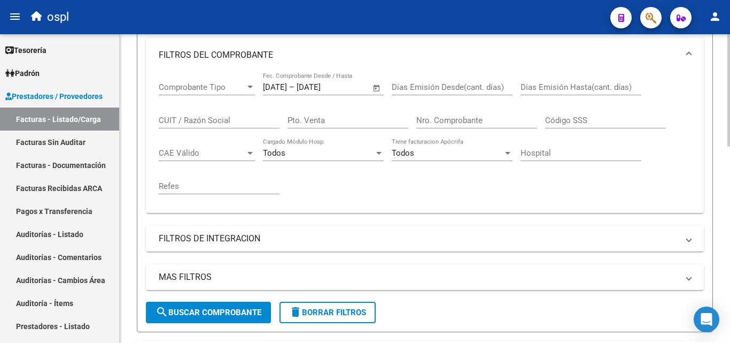
click at [207, 311] on span "search Buscar Comprobante" at bounding box center [209, 312] width 106 height 10
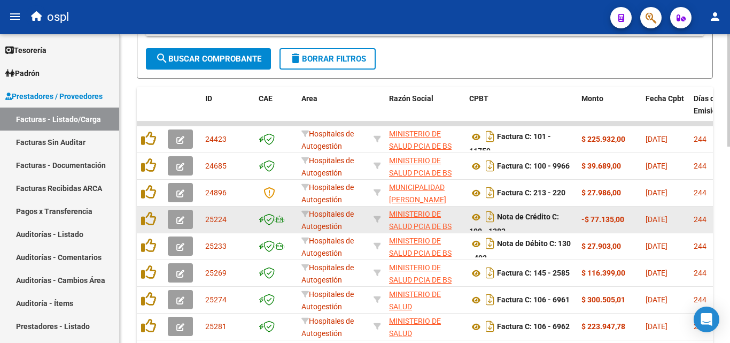
scroll to position [431, 0]
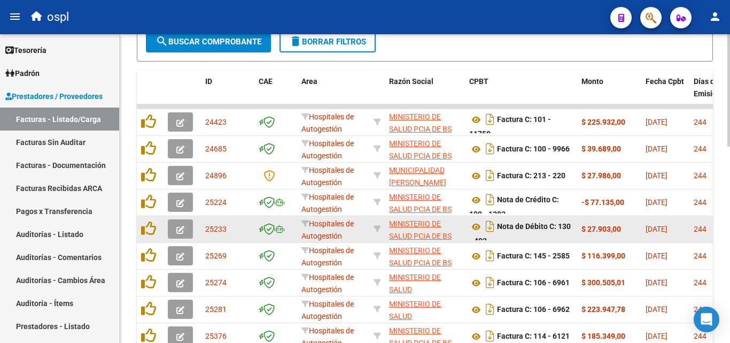
click at [185, 226] on button "button" at bounding box center [180, 228] width 25 height 19
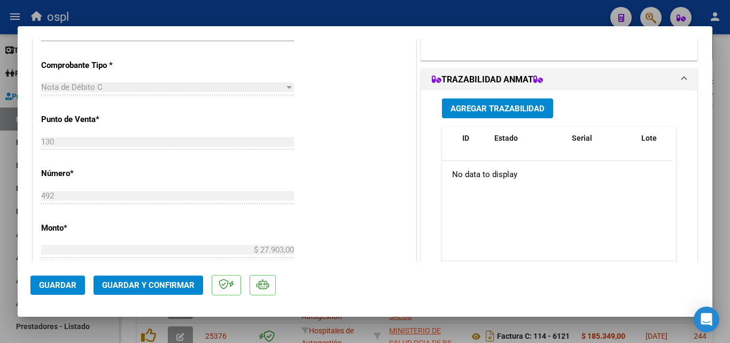
click at [0, 212] on div at bounding box center [365, 171] width 730 height 343
type input "$ 0,00"
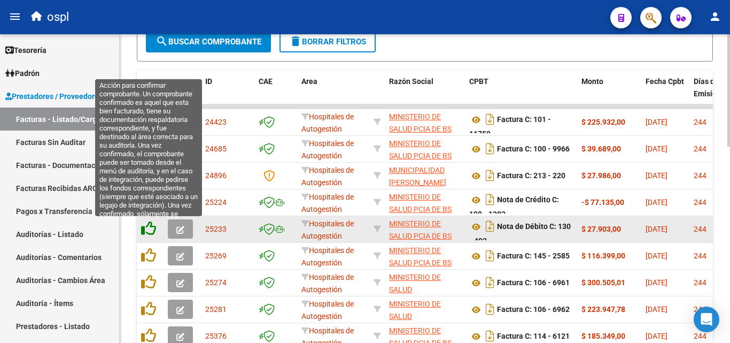
click at [144, 228] on icon at bounding box center [148, 228] width 15 height 15
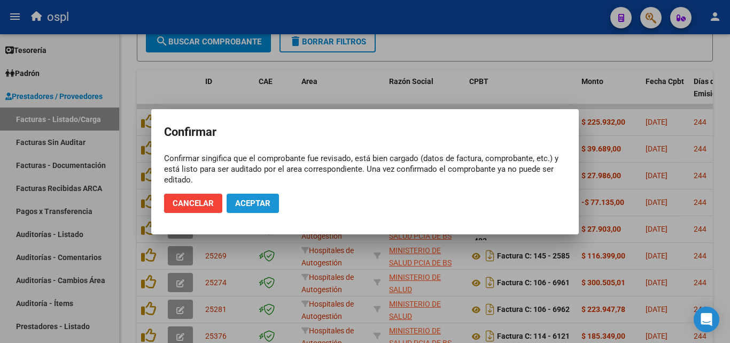
click at [248, 201] on span "Aceptar" at bounding box center [252, 203] width 35 height 10
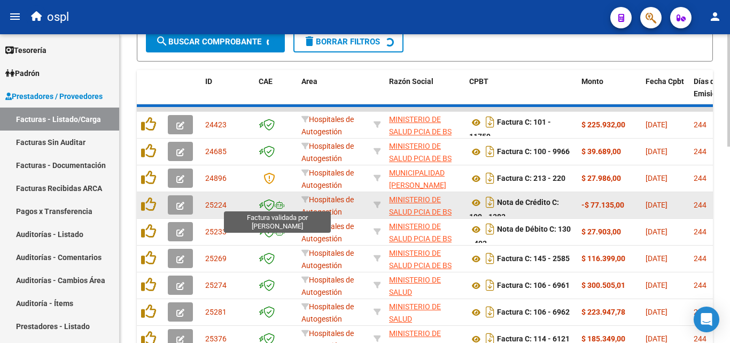
scroll to position [432, 0]
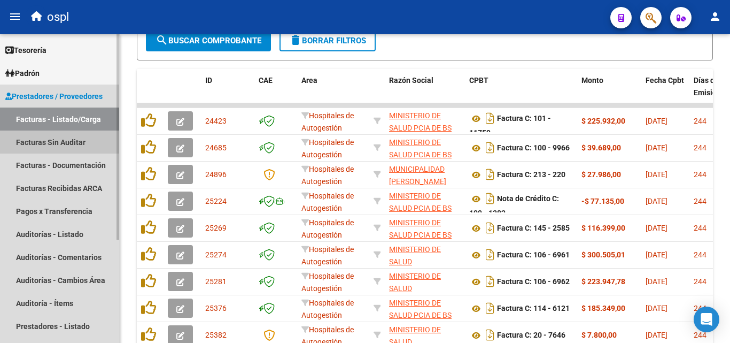
click at [32, 143] on link "Facturas Sin Auditar" at bounding box center [59, 141] width 119 height 23
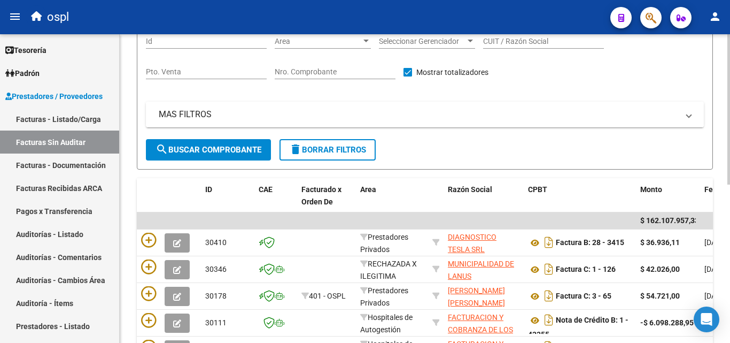
scroll to position [57, 0]
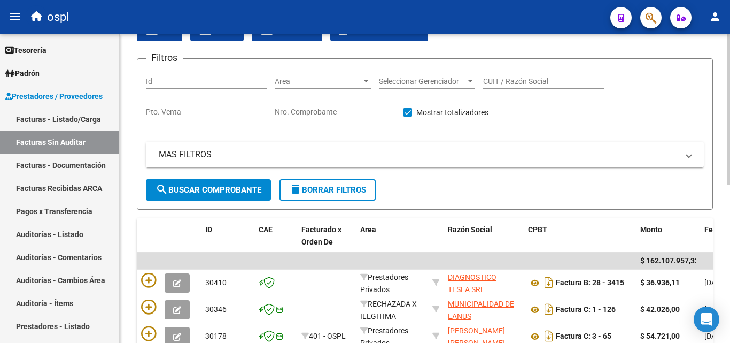
click at [327, 115] on input "Nro. Comprobante" at bounding box center [335, 111] width 121 height 9
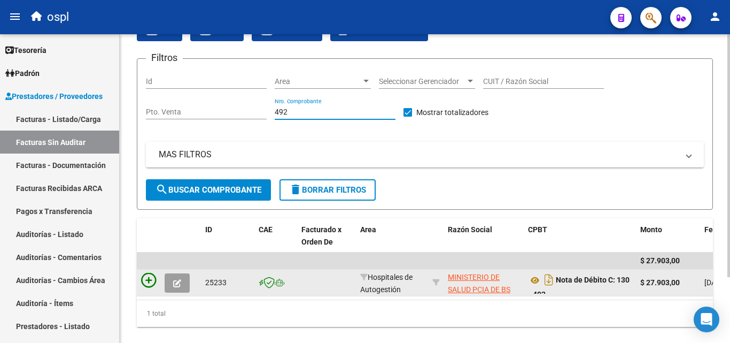
type input "492"
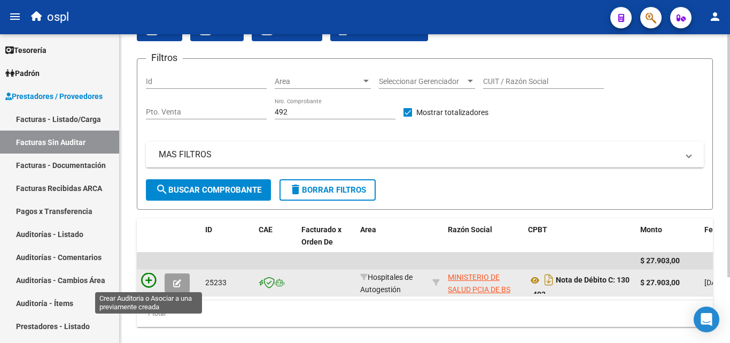
click at [145, 284] on icon at bounding box center [148, 280] width 15 height 15
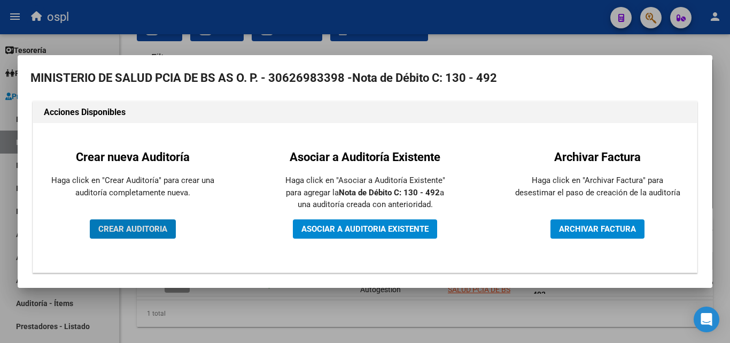
click at [145, 229] on span "CREAR AUDITORIA" at bounding box center [132, 229] width 69 height 10
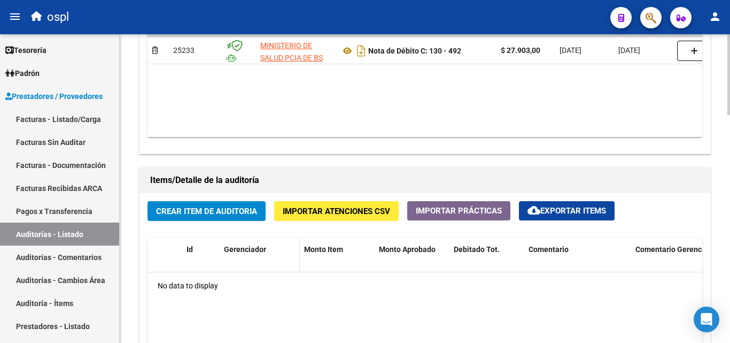
scroll to position [641, 0]
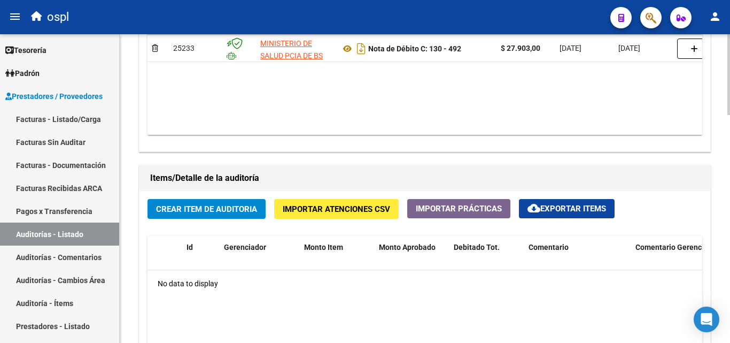
click at [185, 215] on button "Crear Item de Auditoria" at bounding box center [207, 209] width 118 height 20
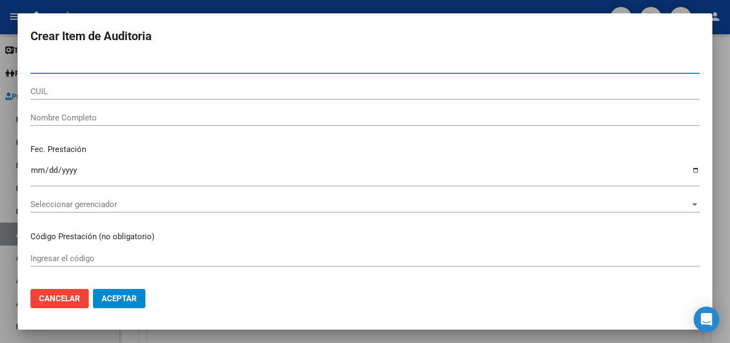
click at [91, 122] on input "Nombre Completo" at bounding box center [364, 118] width 669 height 10
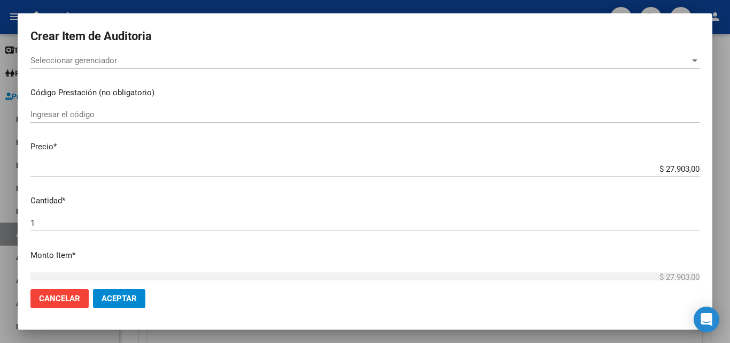
scroll to position [214, 0]
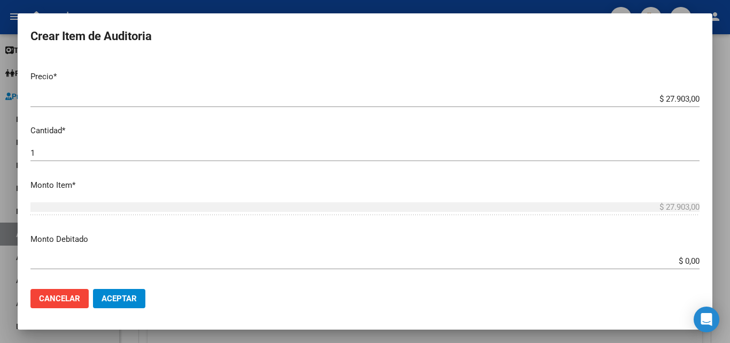
type input "todos"
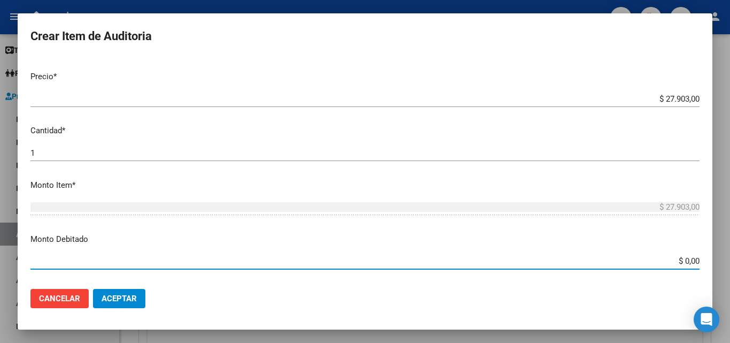
drag, startPoint x: 654, startPoint y: 258, endPoint x: 693, endPoint y: 226, distance: 50.5
click at [713, 256] on div "Crear Item de Auditoria Nro Documento CUIL todos Nombre Completo Fec. Prestació…" at bounding box center [365, 171] width 730 height 343
type input "$ 27.903,00"
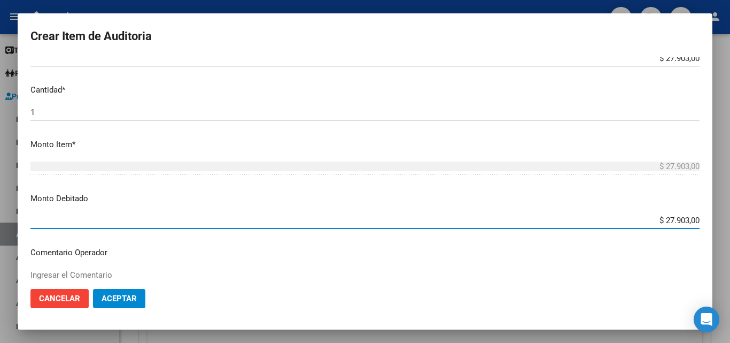
scroll to position [374, 0]
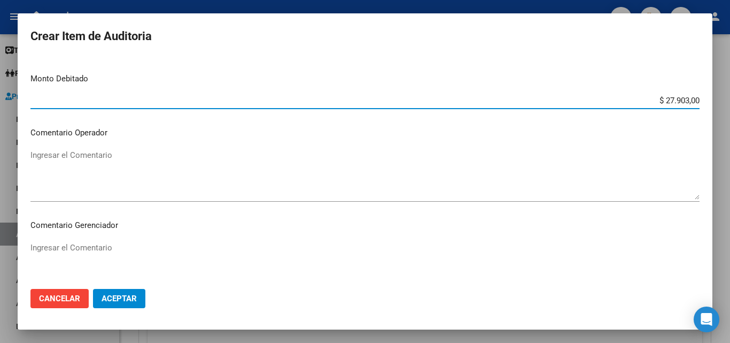
click at [145, 153] on textarea "Ingresar el Comentario" at bounding box center [364, 174] width 669 height 50
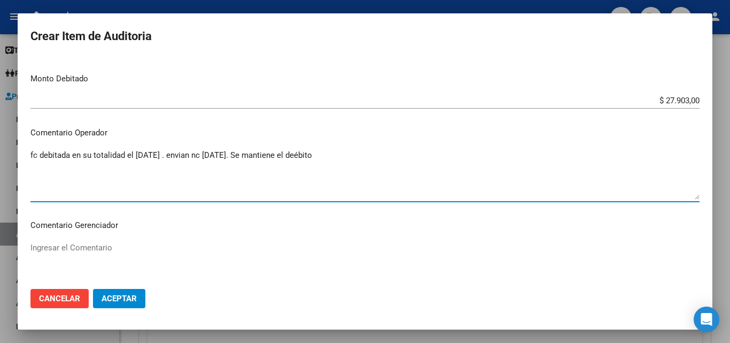
click at [307, 157] on textarea "fc debitada en su totalidad el [DATE] . envian nc [DATE]. Se mantiene el deébito" at bounding box center [364, 174] width 669 height 50
click at [197, 158] on textarea "fc debitada en su totalidad el [DATE] . envian nc [DATE]. Se mantiene el débito" at bounding box center [364, 174] width 669 height 50
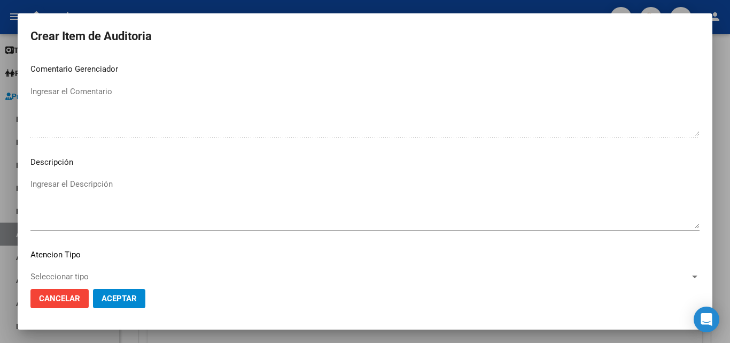
scroll to position [534, 0]
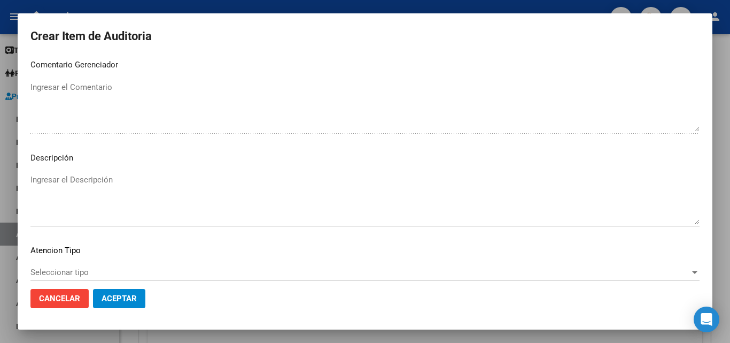
type textarea "fc debitada en su totalidad el [DATE] . envian nc [DATE]. Se mantiene el débito"
click at [102, 192] on textarea "Ingresar el Descripción" at bounding box center [364, 199] width 669 height 50
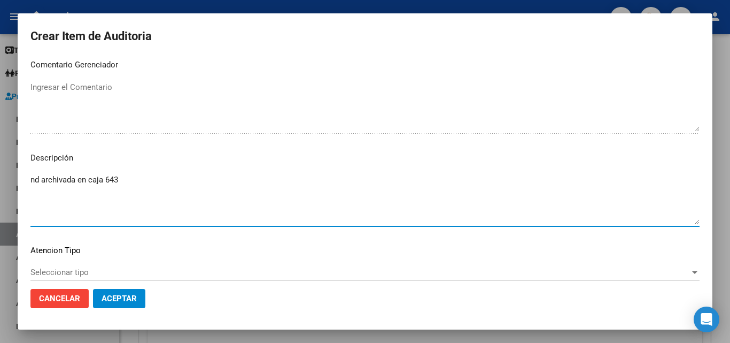
type textarea "nd archivada en caja 643"
click at [116, 299] on span "Aceptar" at bounding box center [119, 298] width 35 height 10
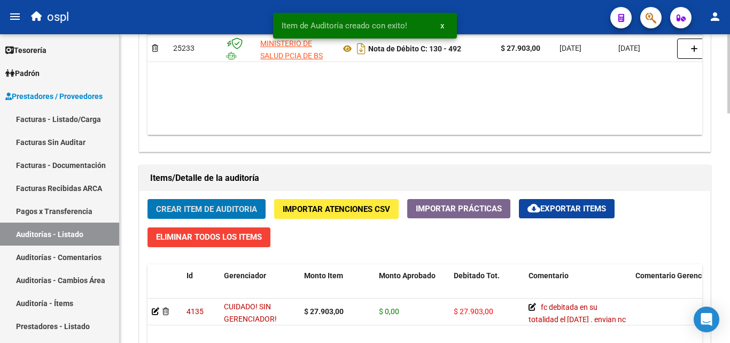
scroll to position [642, 0]
